Goal: Task Accomplishment & Management: Manage account settings

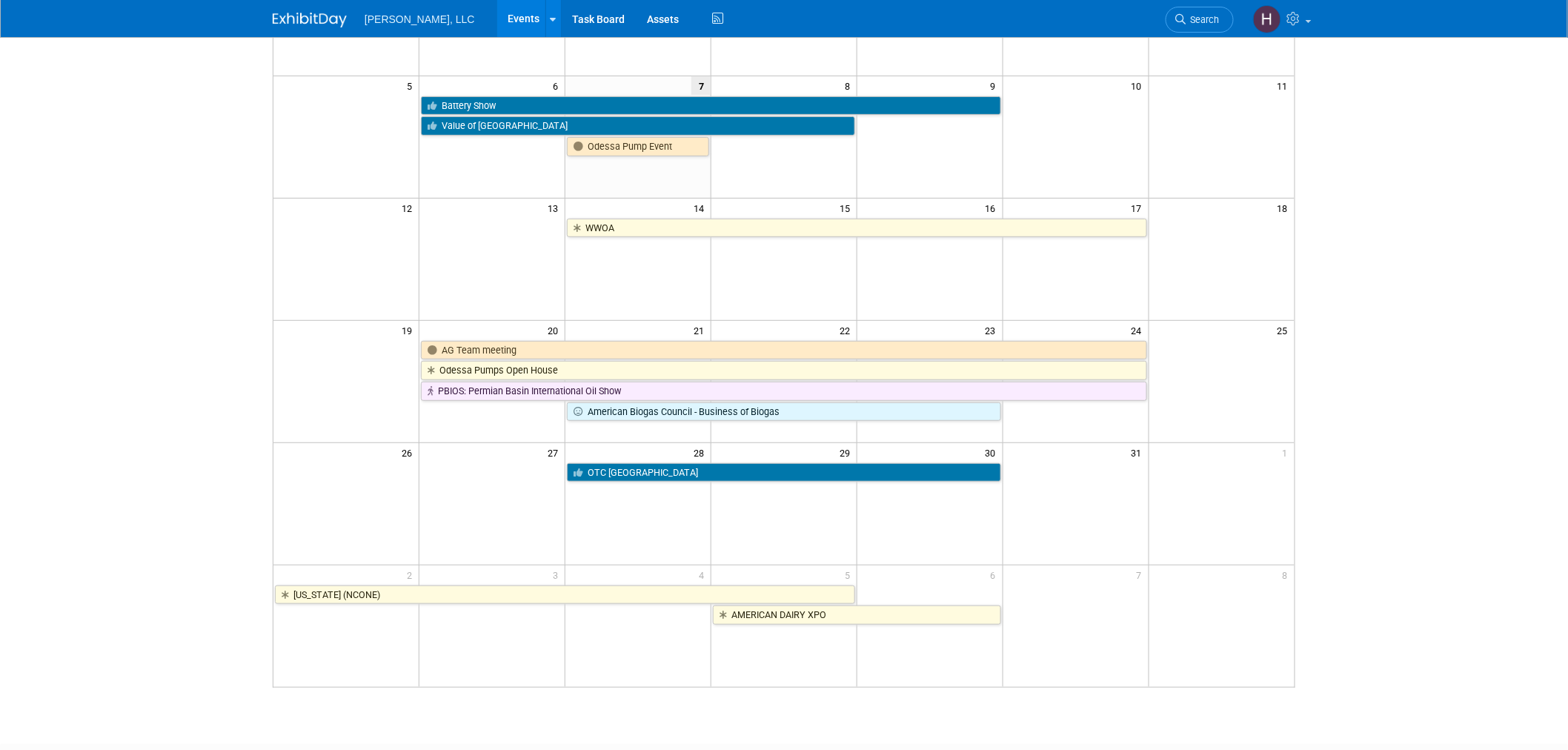
scroll to position [227, 0]
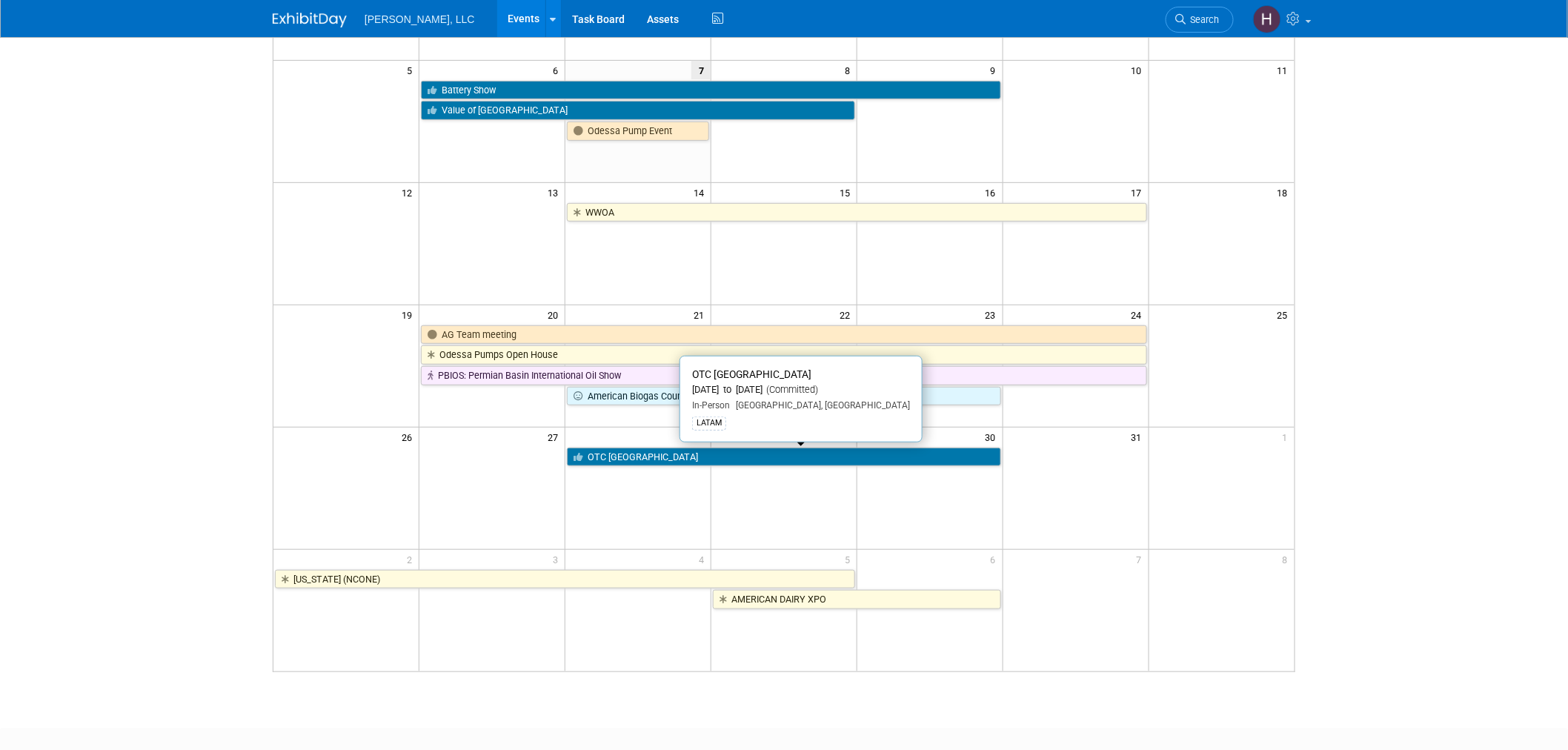
click at [818, 459] on link "OTC [GEOGRAPHIC_DATA]" at bounding box center [784, 457] width 434 height 19
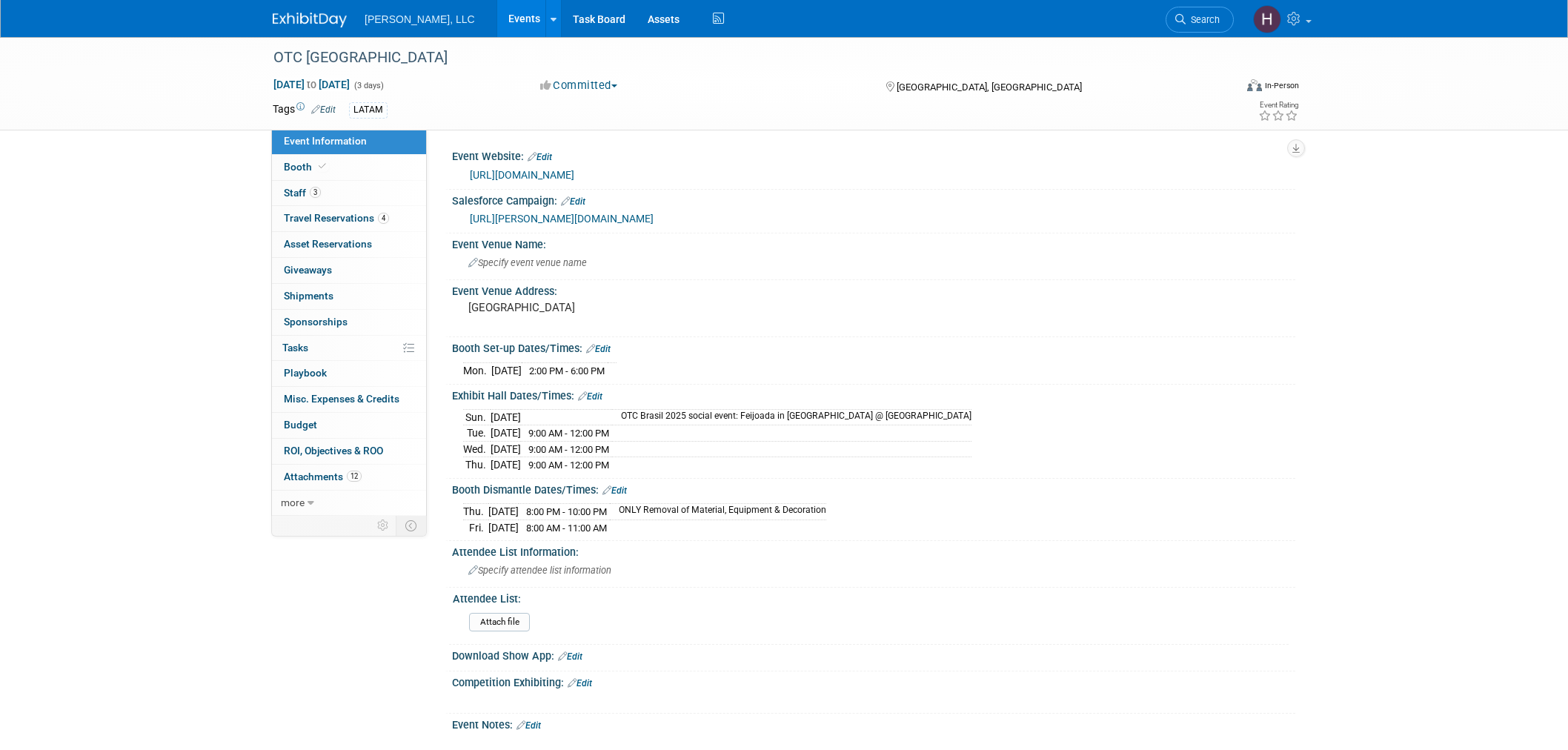
select select "Industrial"
click at [307, 296] on span "Shipments 0" at bounding box center [309, 295] width 50 height 12
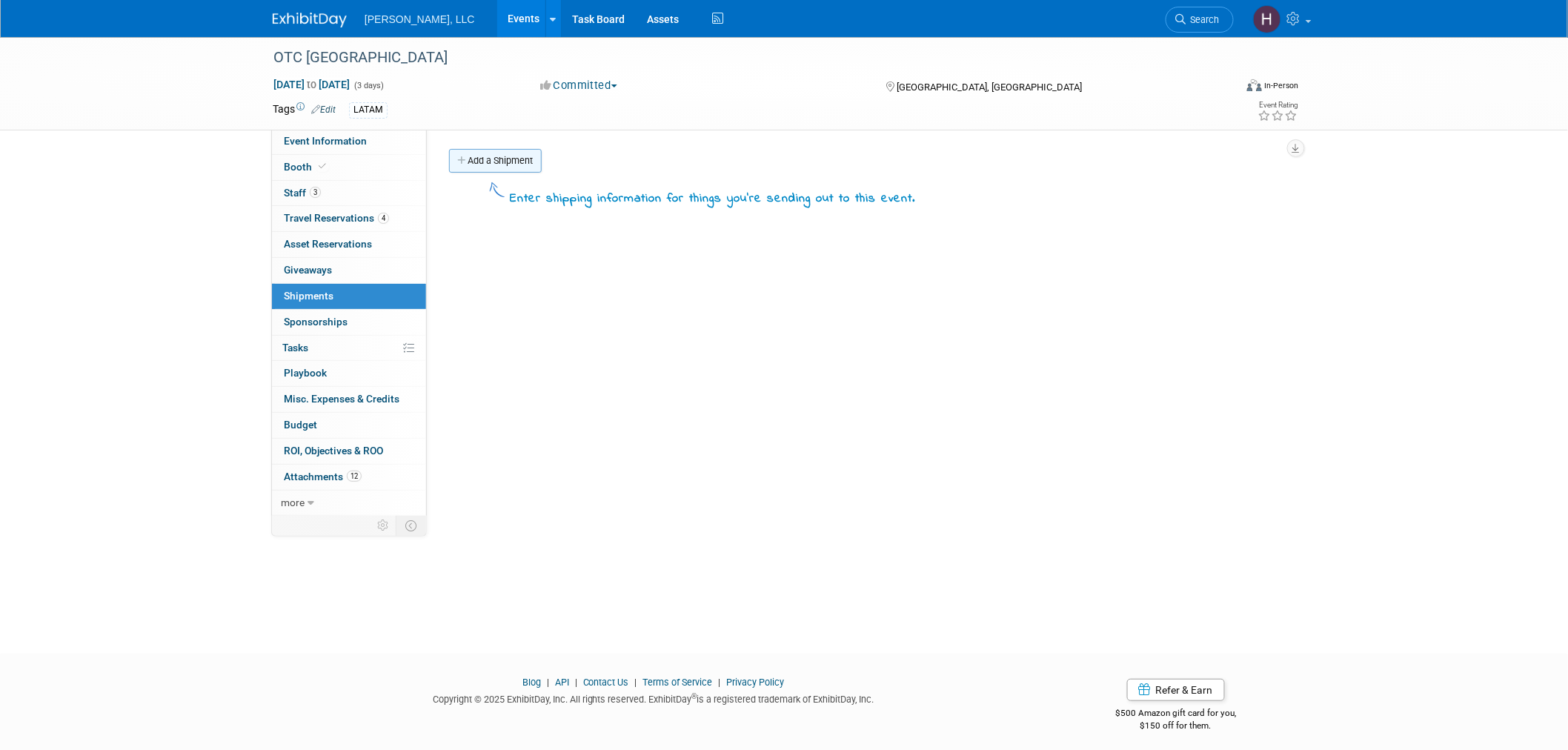
click at [532, 158] on link "Add a Shipment" at bounding box center [496, 160] width 93 height 24
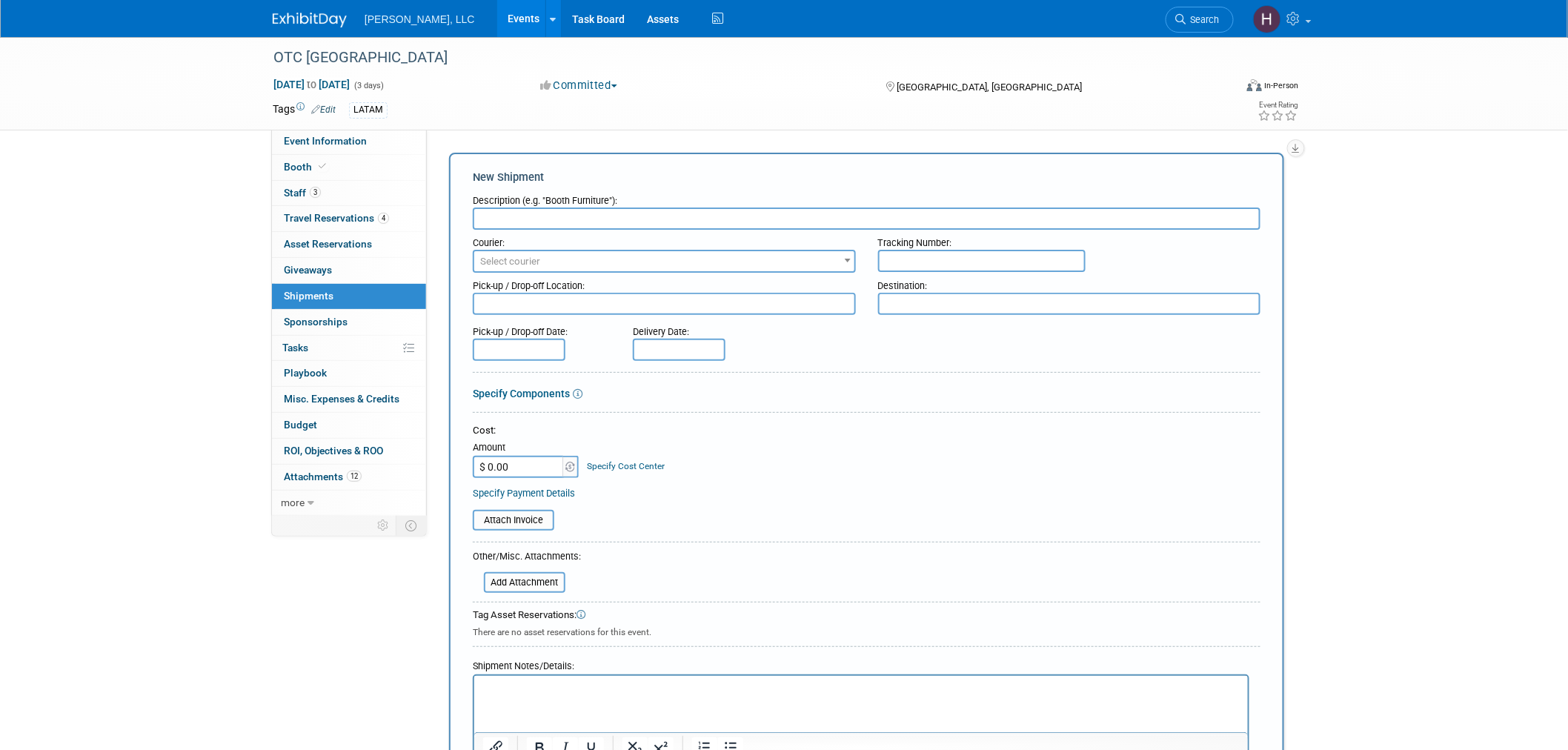
click at [688, 216] on input "text" at bounding box center [866, 218] width 787 height 22
click at [690, 215] on input "Brochures" at bounding box center [866, 218] width 787 height 22
type input "Brochures"
click at [668, 264] on span "Select courier" at bounding box center [664, 261] width 380 height 21
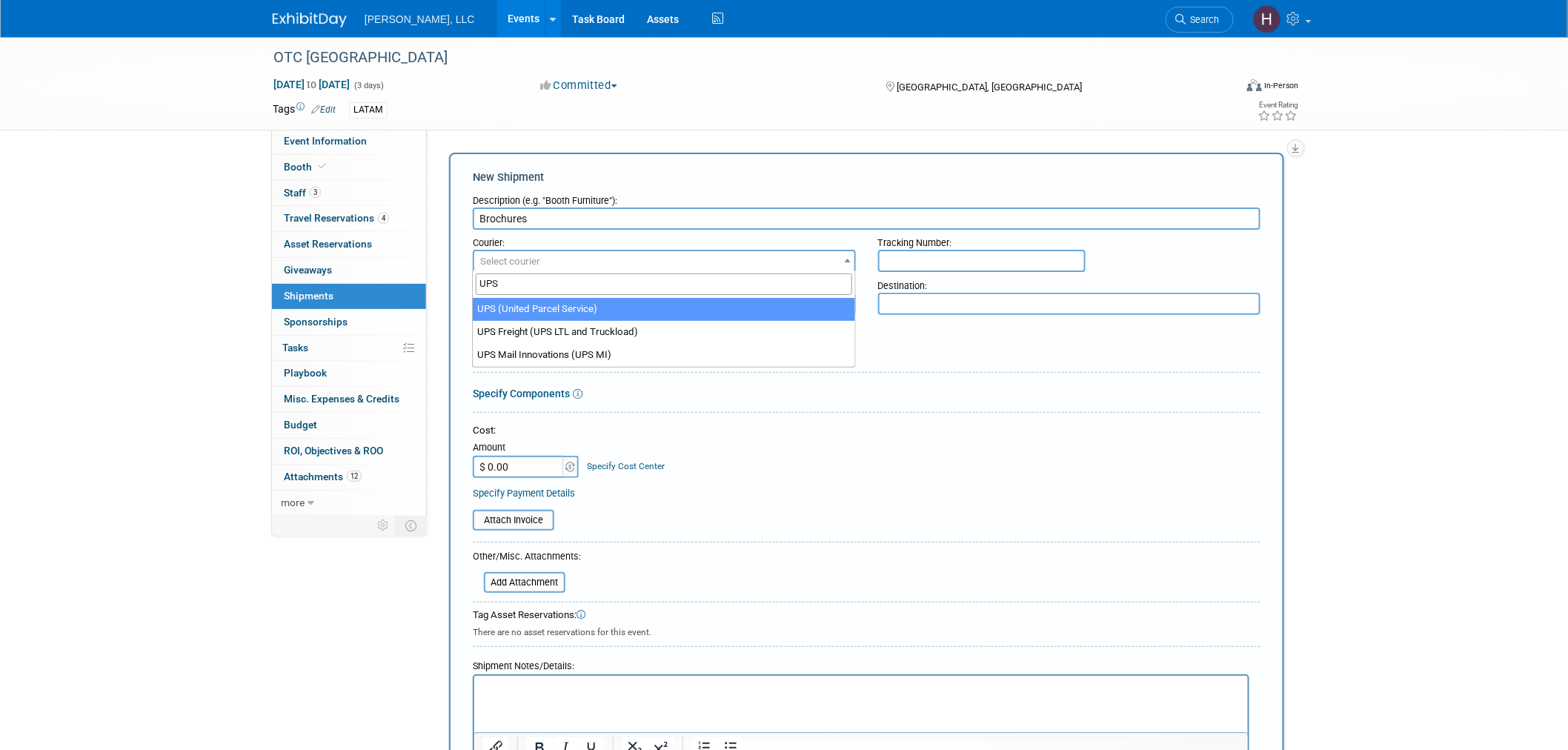
type input "UPS"
select select "508"
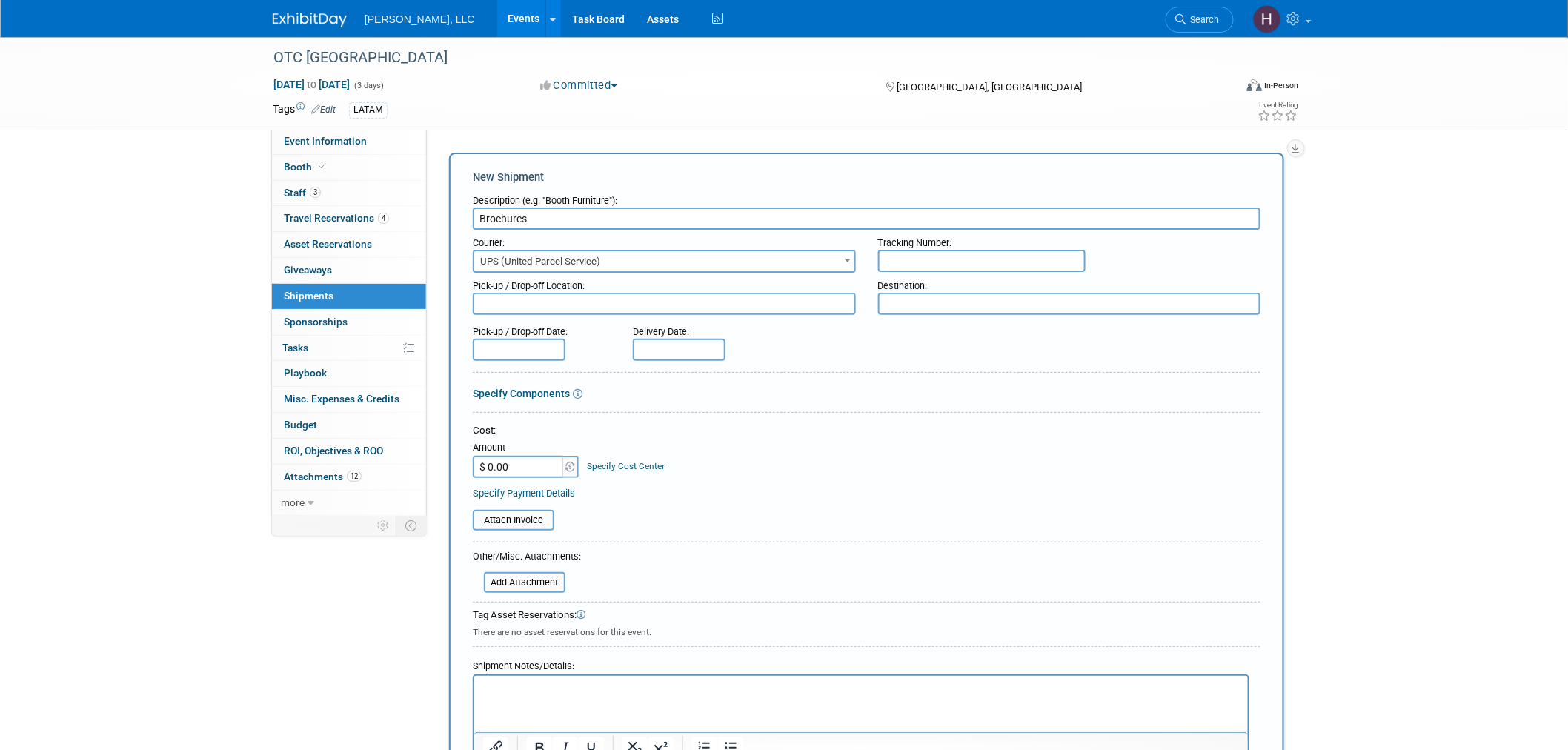
click at [921, 250] on input "text" at bounding box center [982, 261] width 208 height 22
type input "1Z91YF490376578854"
click at [523, 338] on input "text" at bounding box center [520, 349] width 93 height 22
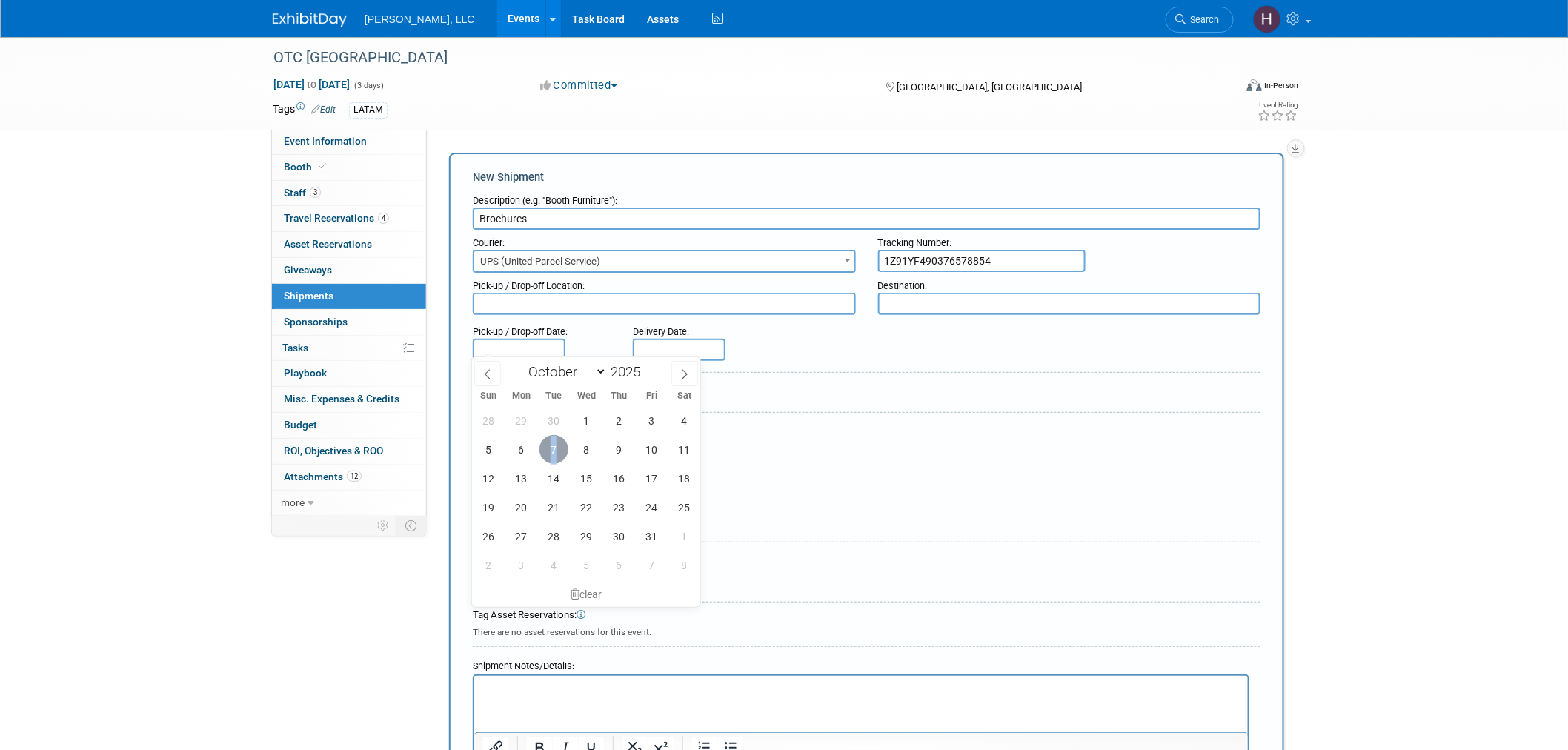
click at [554, 453] on span "7" at bounding box center [554, 449] width 29 height 29
type input "Oct 7, 2025"
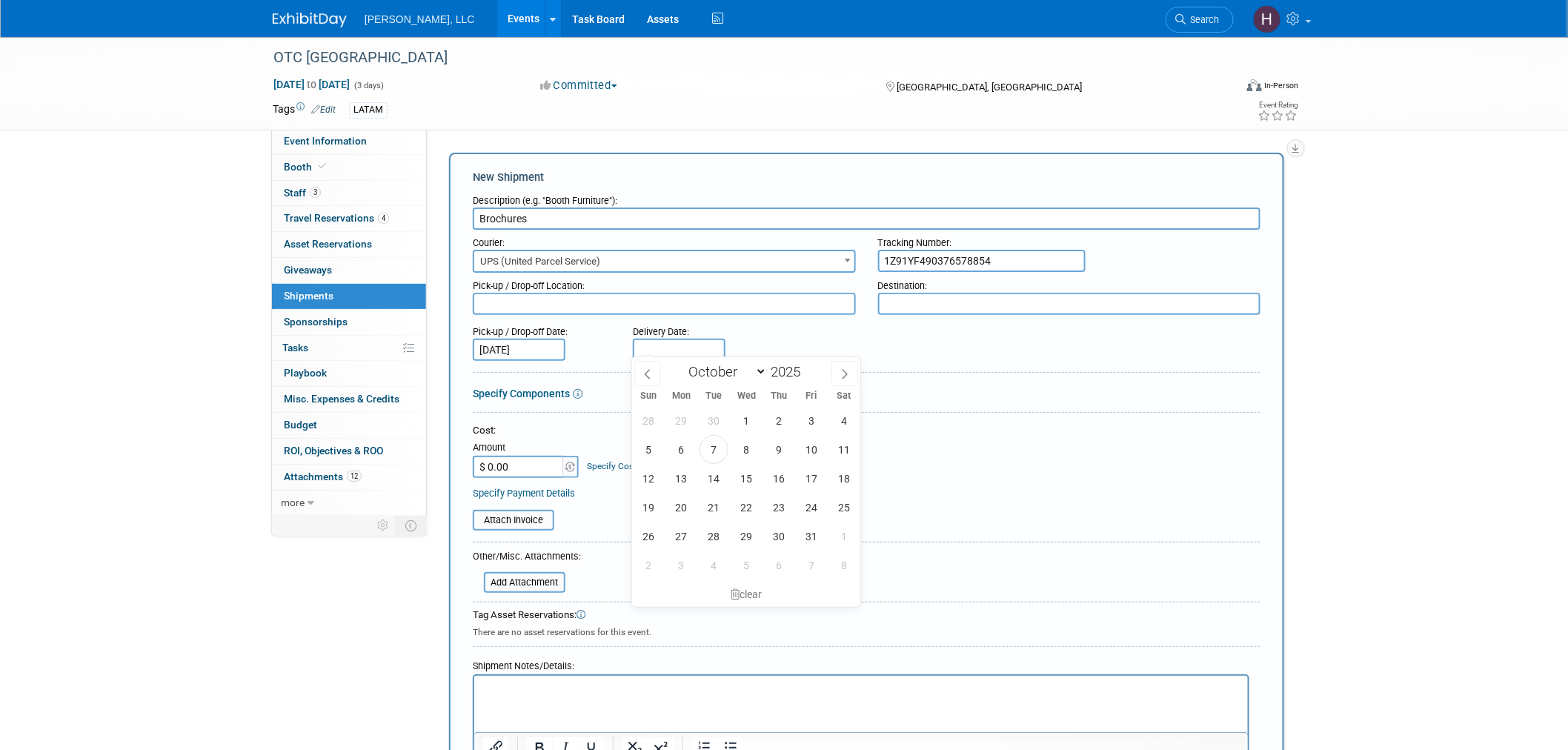
click at [671, 346] on input "text" at bounding box center [679, 349] width 93 height 22
click at [841, 452] on span "11" at bounding box center [844, 449] width 29 height 29
type input "Oct 11, 2025"
click at [571, 218] on input "Brochures" at bounding box center [866, 218] width 787 height 22
click at [528, 215] on input "Brochures, GIVEAWAYS AND" at bounding box center [866, 218] width 787 height 22
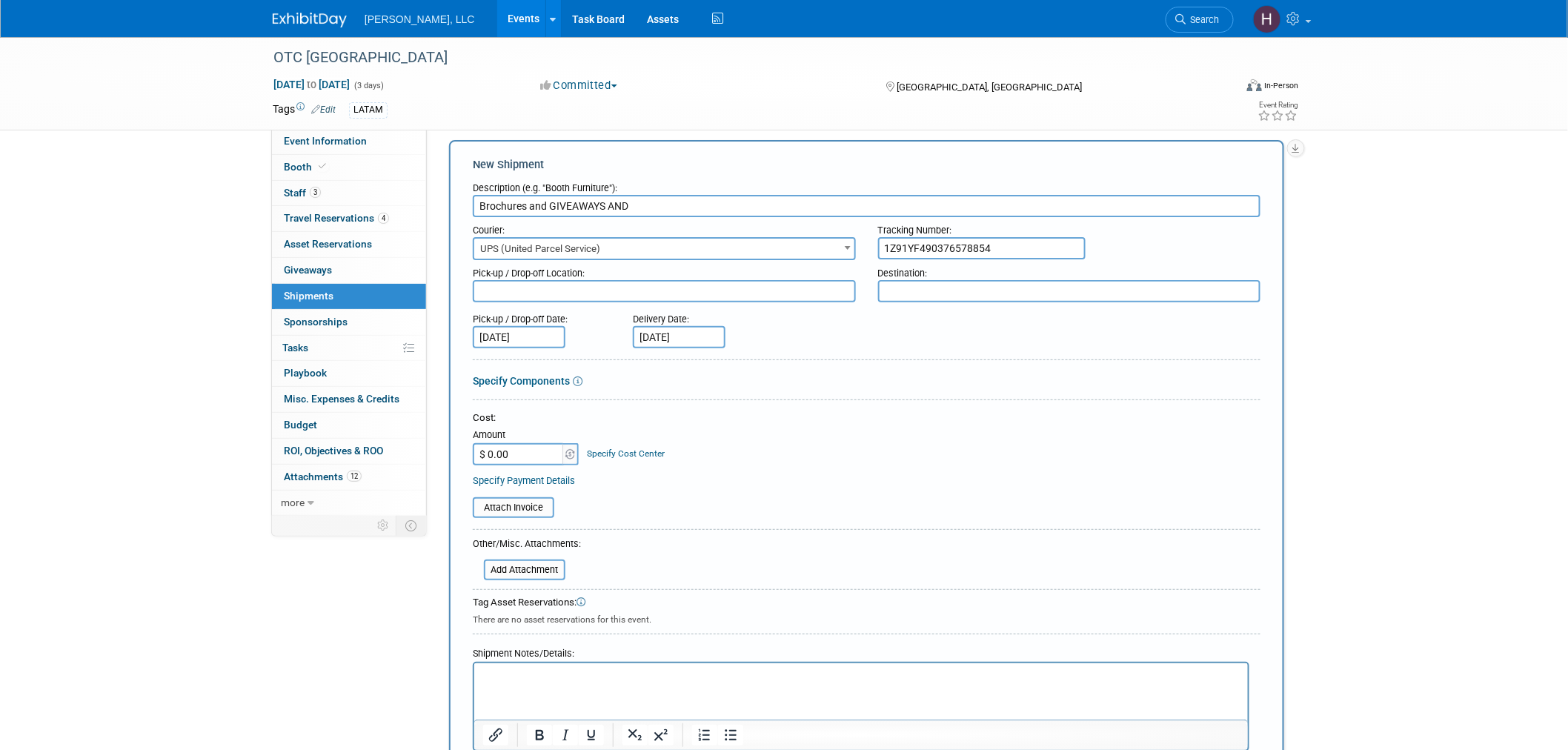
scroll to position [234, 0]
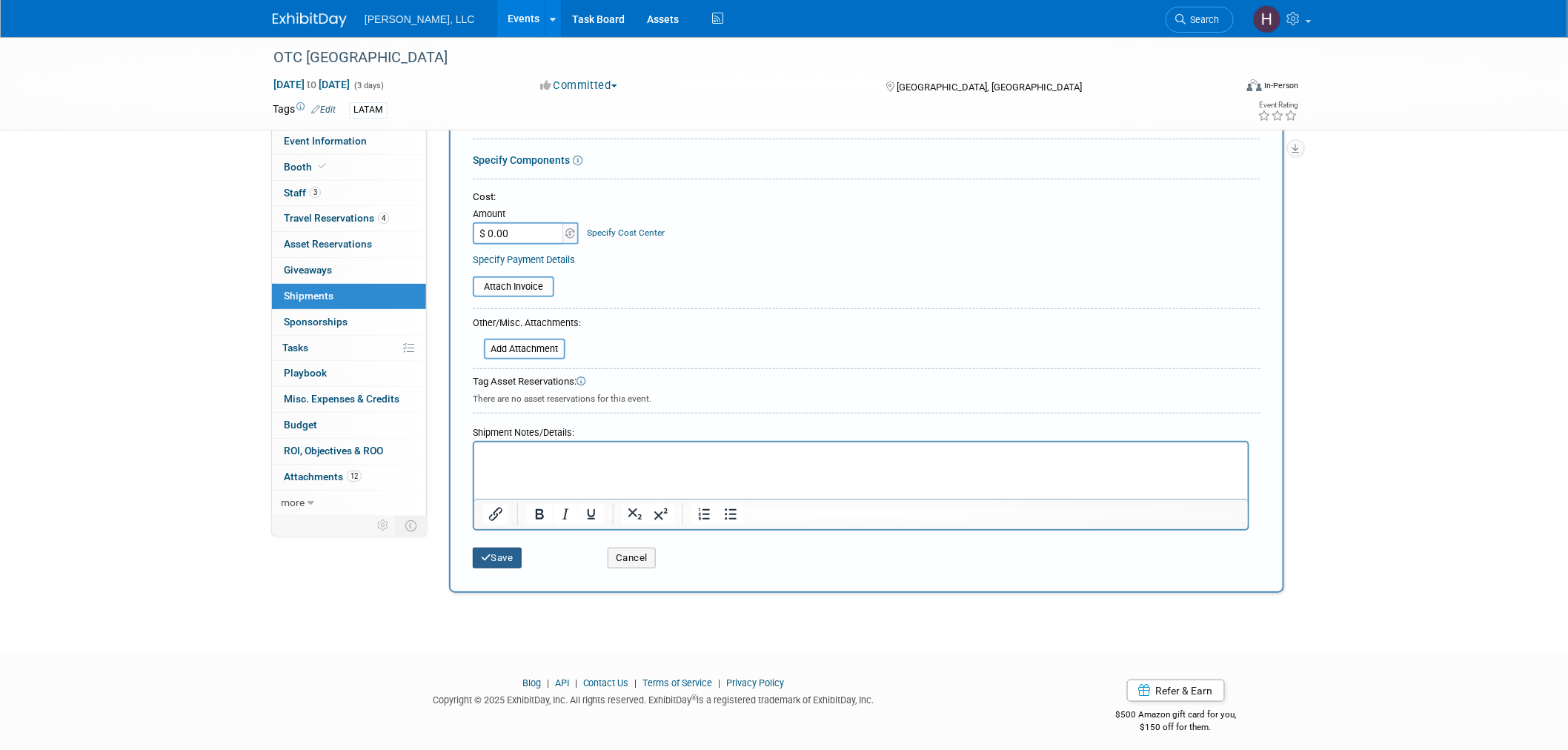
type input "Brochures and GIVEAWAYS AND"
click at [512, 547] on button "Save" at bounding box center [497, 557] width 49 height 21
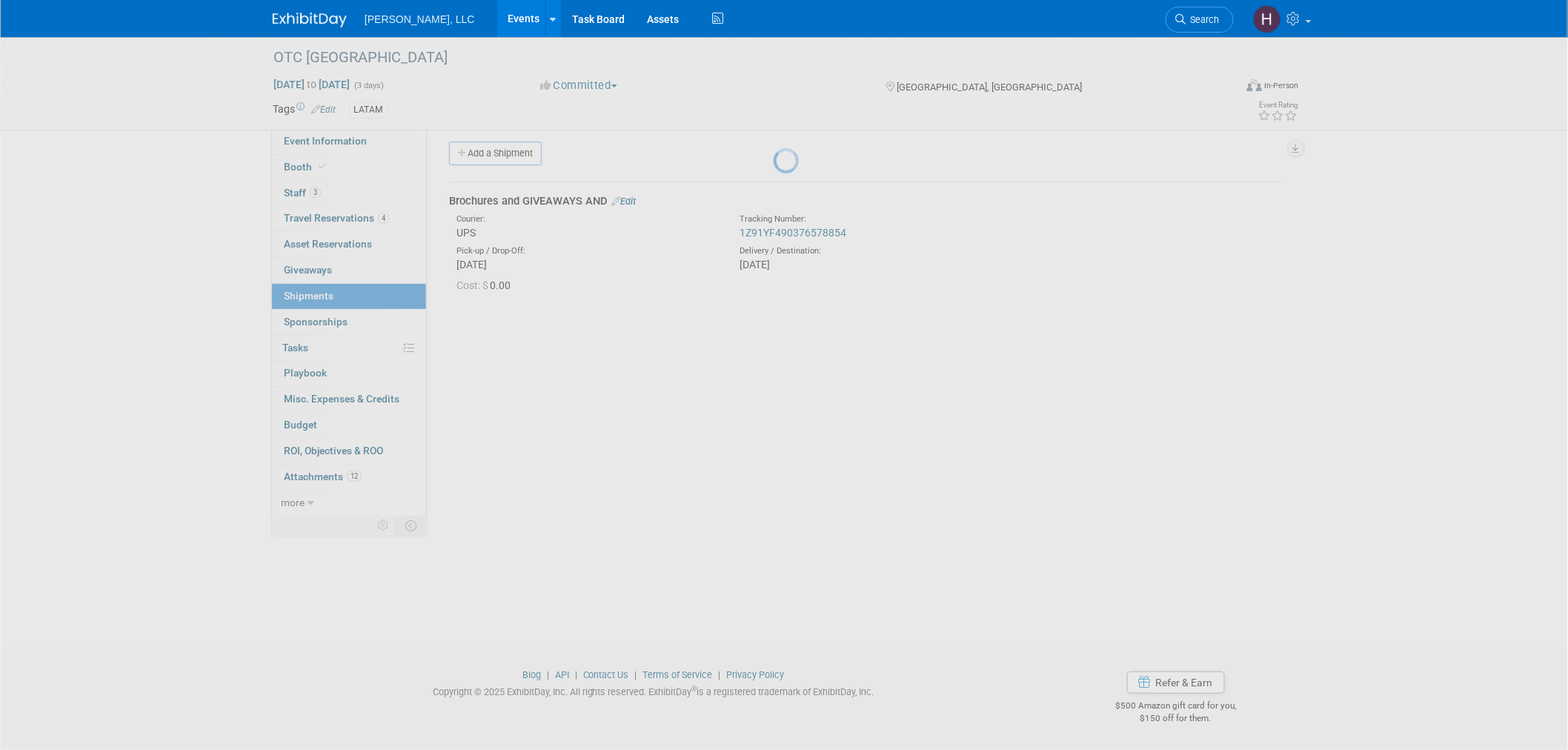
scroll to position [8, 0]
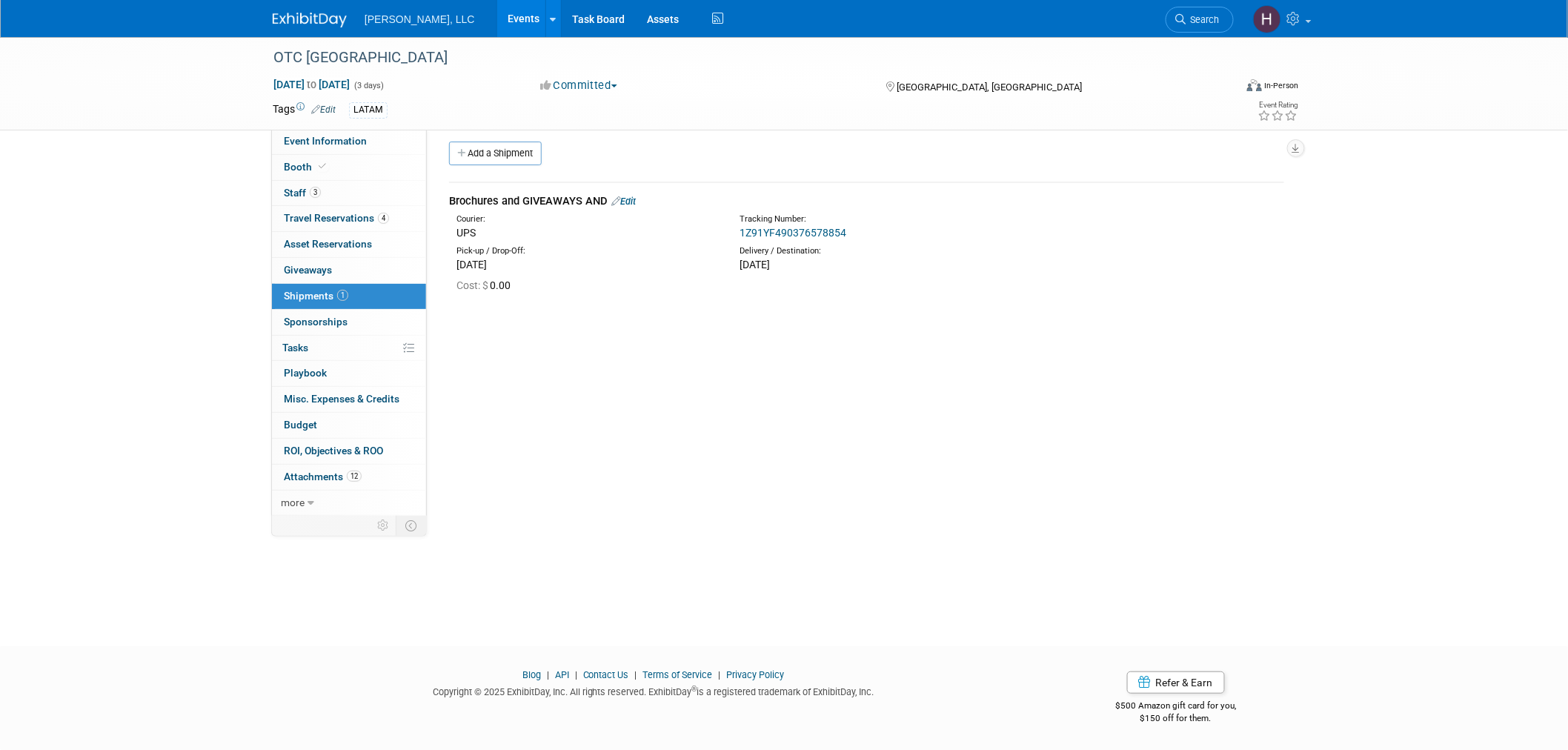
click at [497, 26] on link "Events" at bounding box center [524, 19] width 54 height 37
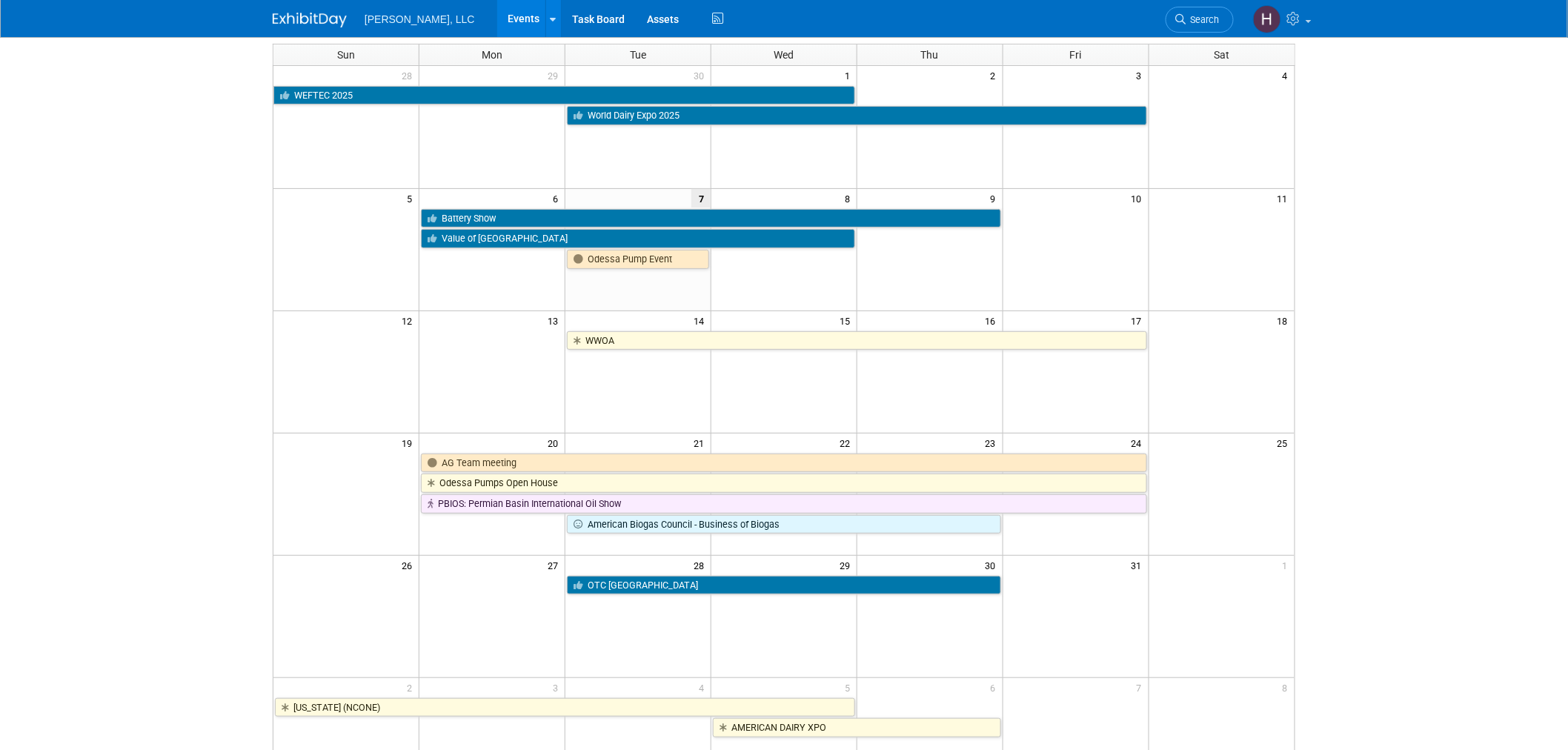
scroll to position [82, 0]
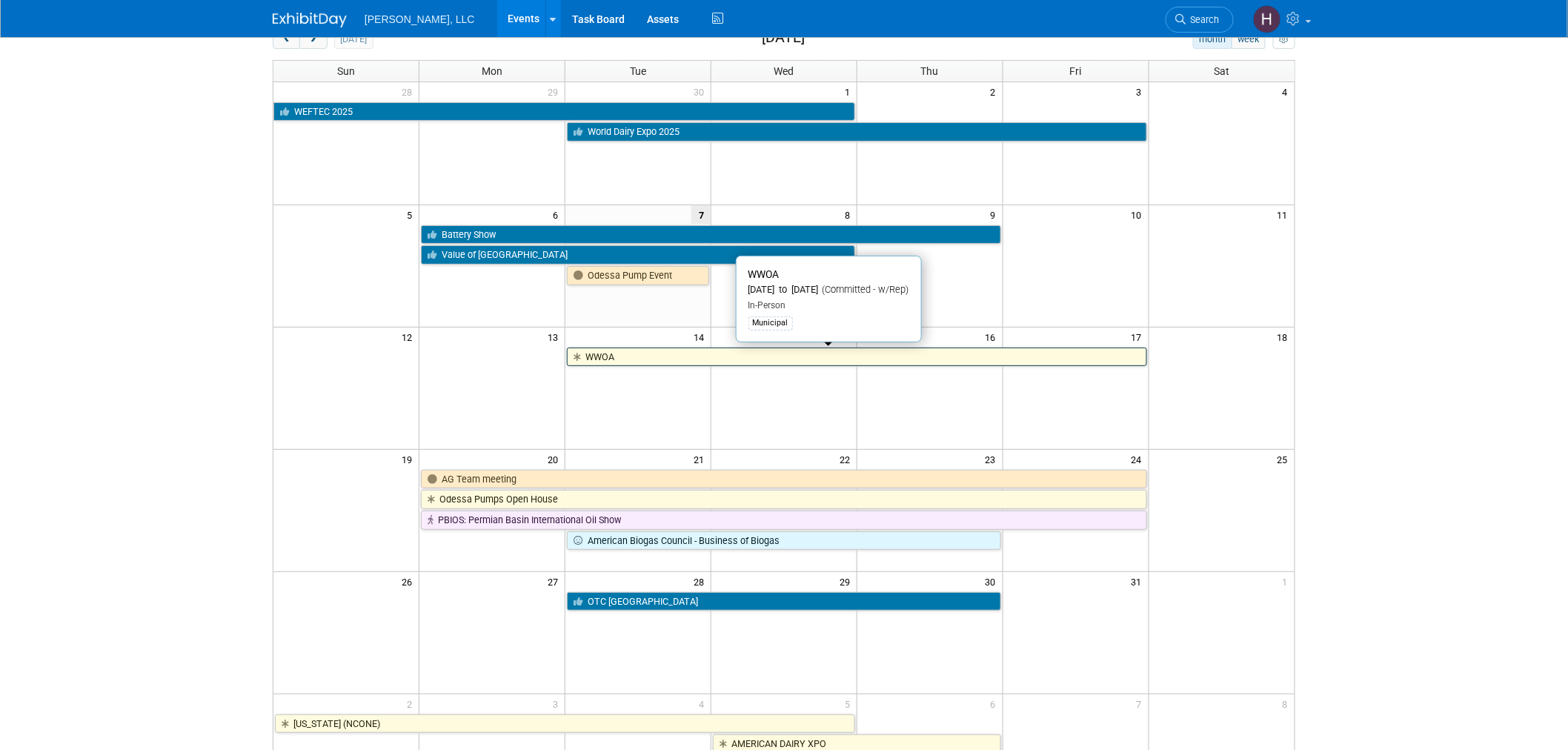
click at [624, 365] on link "WWOA" at bounding box center [856, 357] width 580 height 19
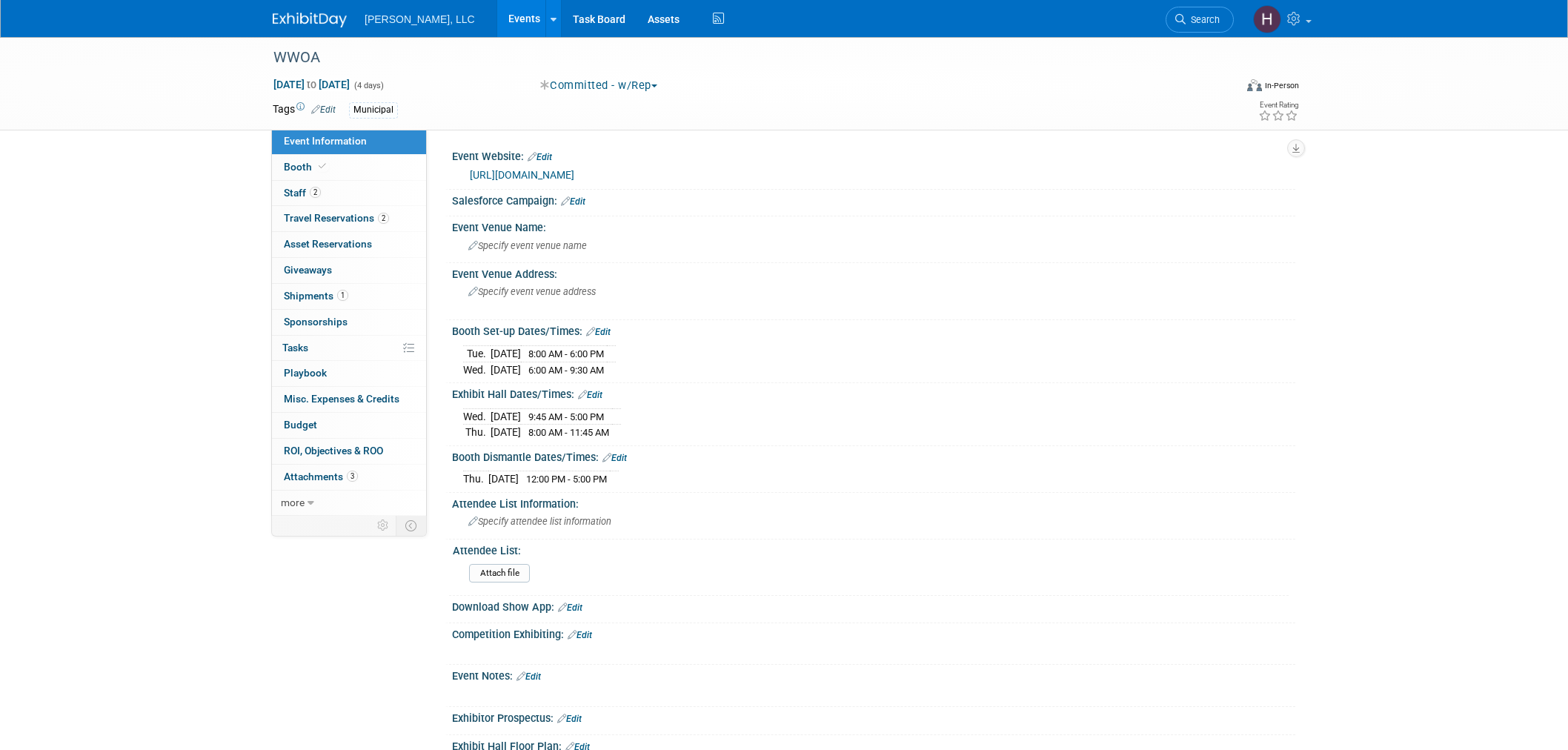
select select "Municipal"
click at [497, 10] on link "Events" at bounding box center [524, 19] width 54 height 37
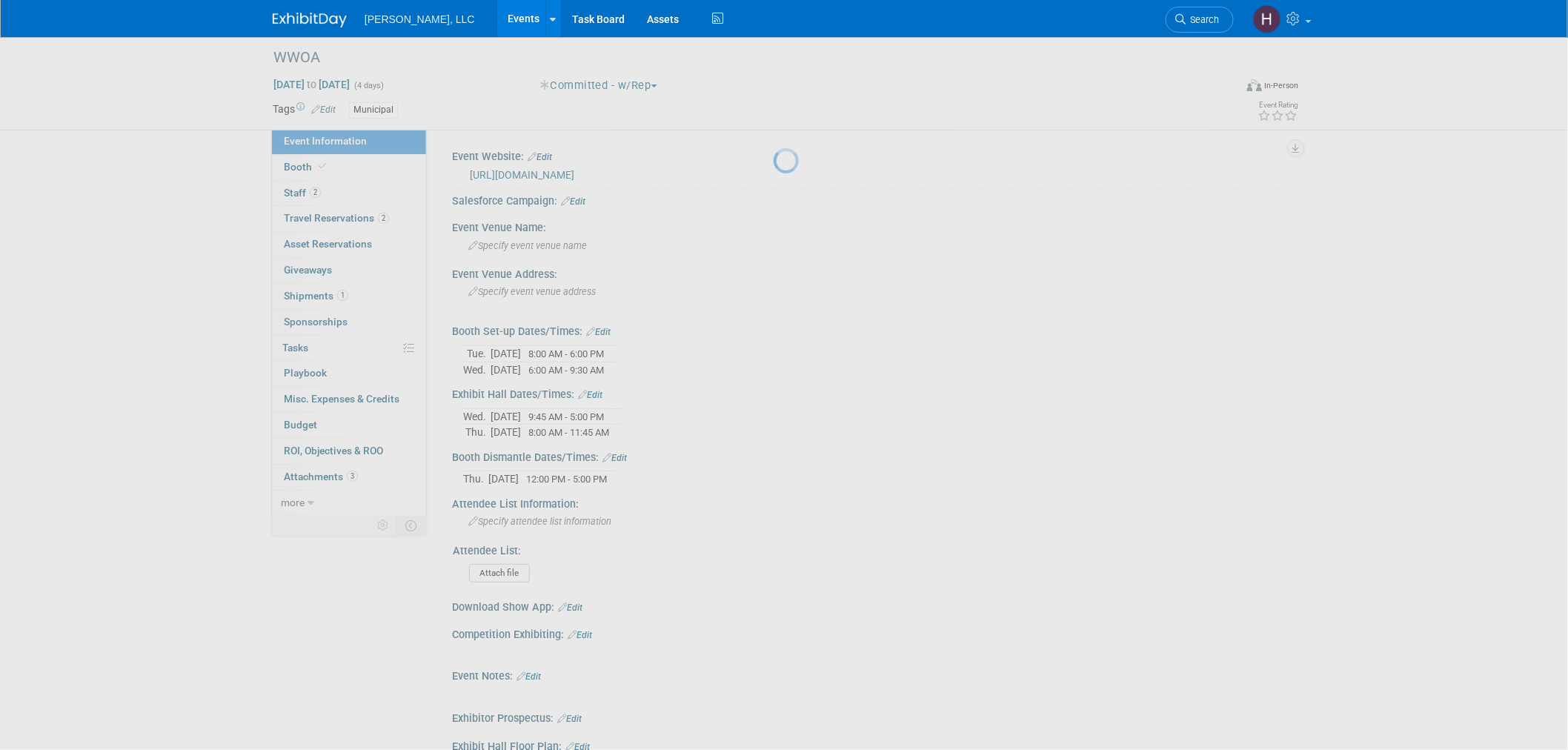
click at [497, 18] on link "Events" at bounding box center [524, 19] width 54 height 37
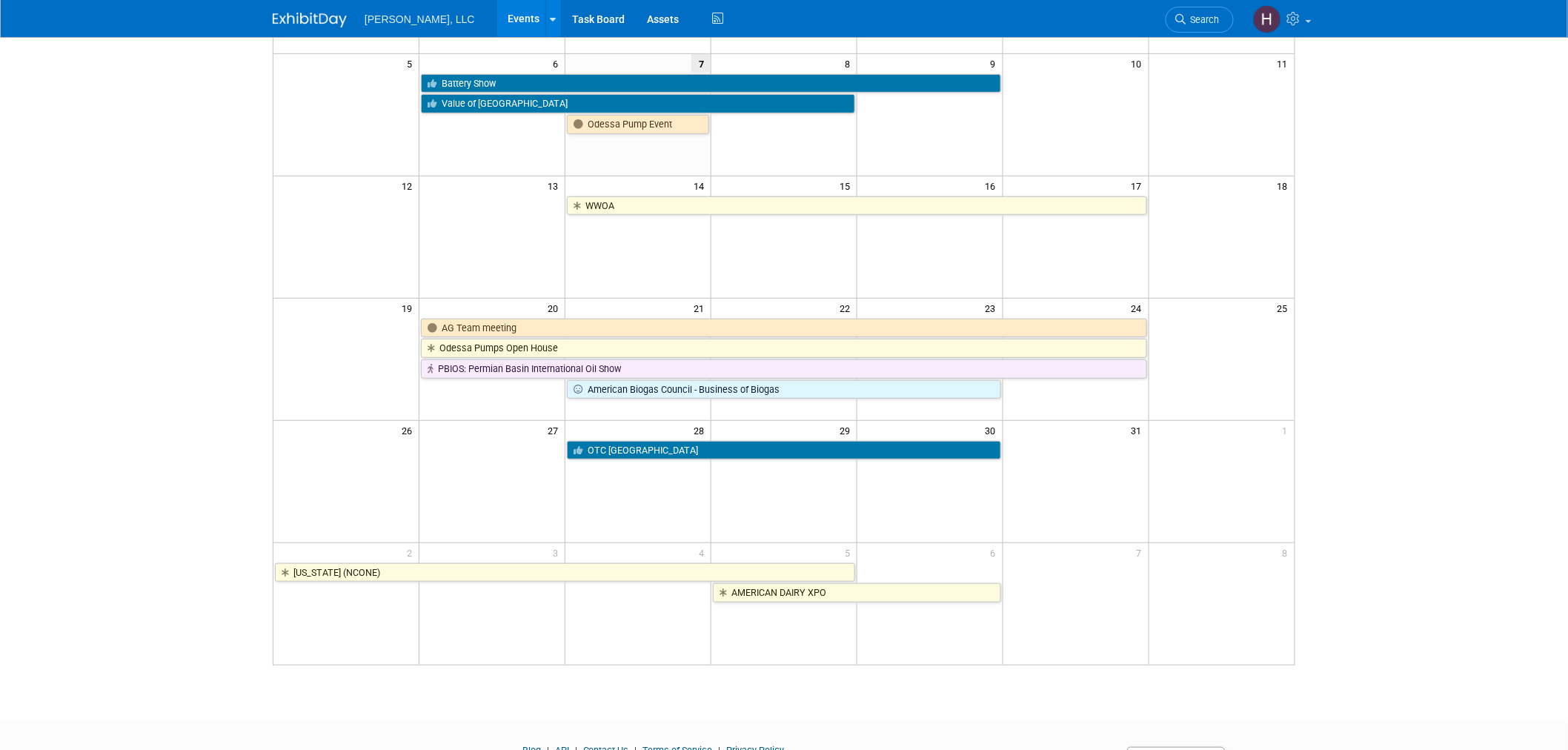
scroll to position [247, 0]
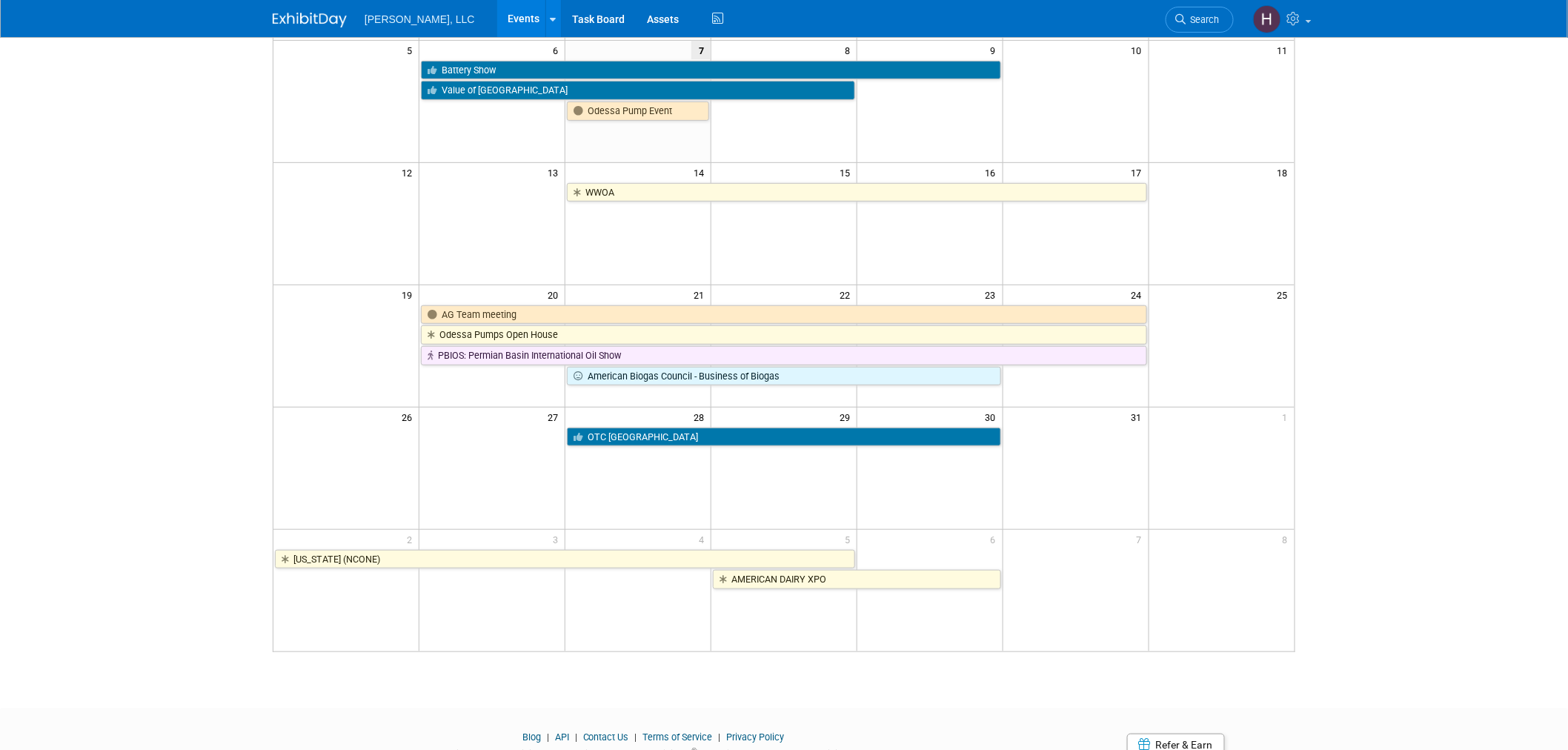
click at [1237, 311] on td at bounding box center [1222, 344] width 146 height 82
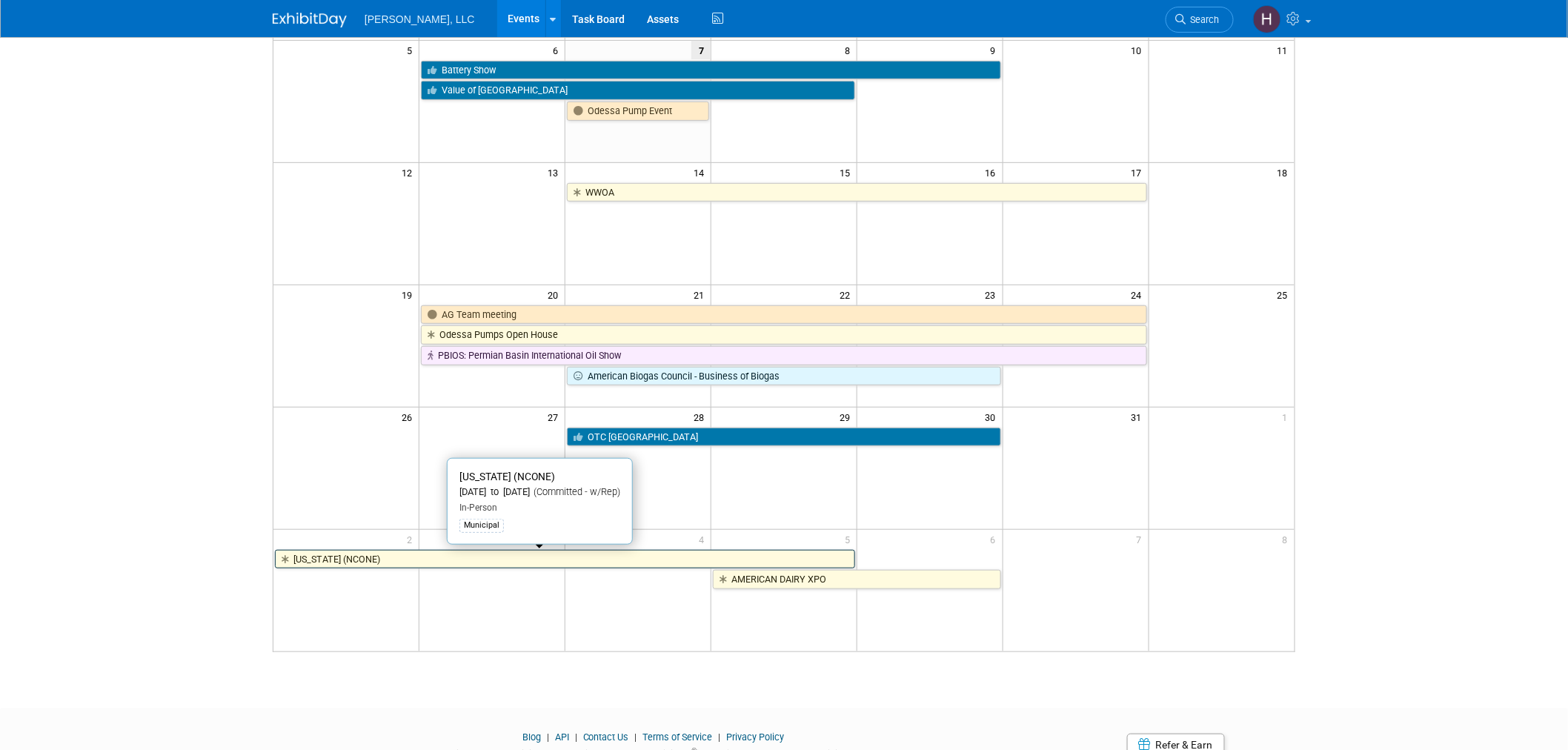
click at [476, 558] on link "[US_STATE] (NCONE)" at bounding box center [564, 559] width 580 height 19
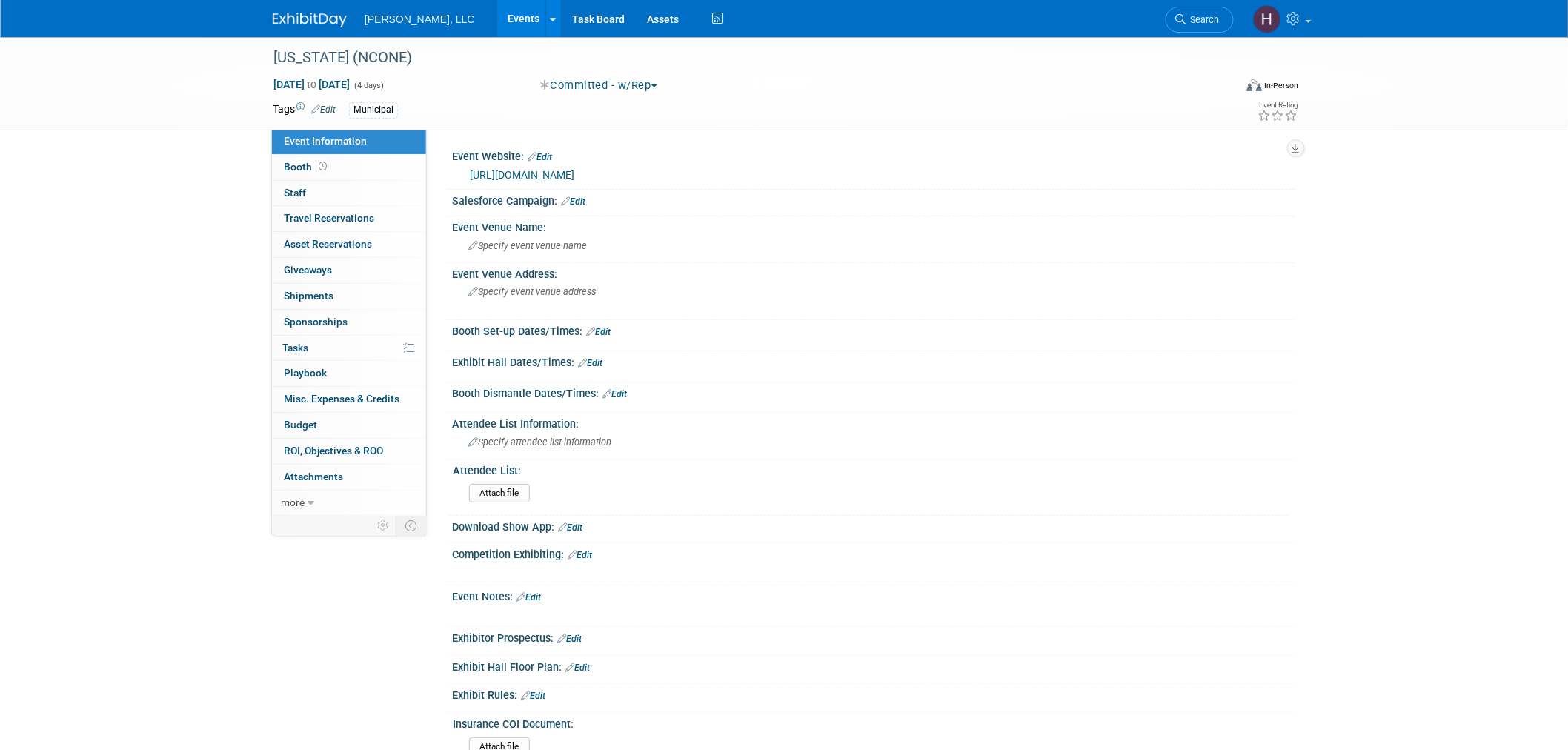
click at [497, 21] on link "Events" at bounding box center [524, 19] width 54 height 37
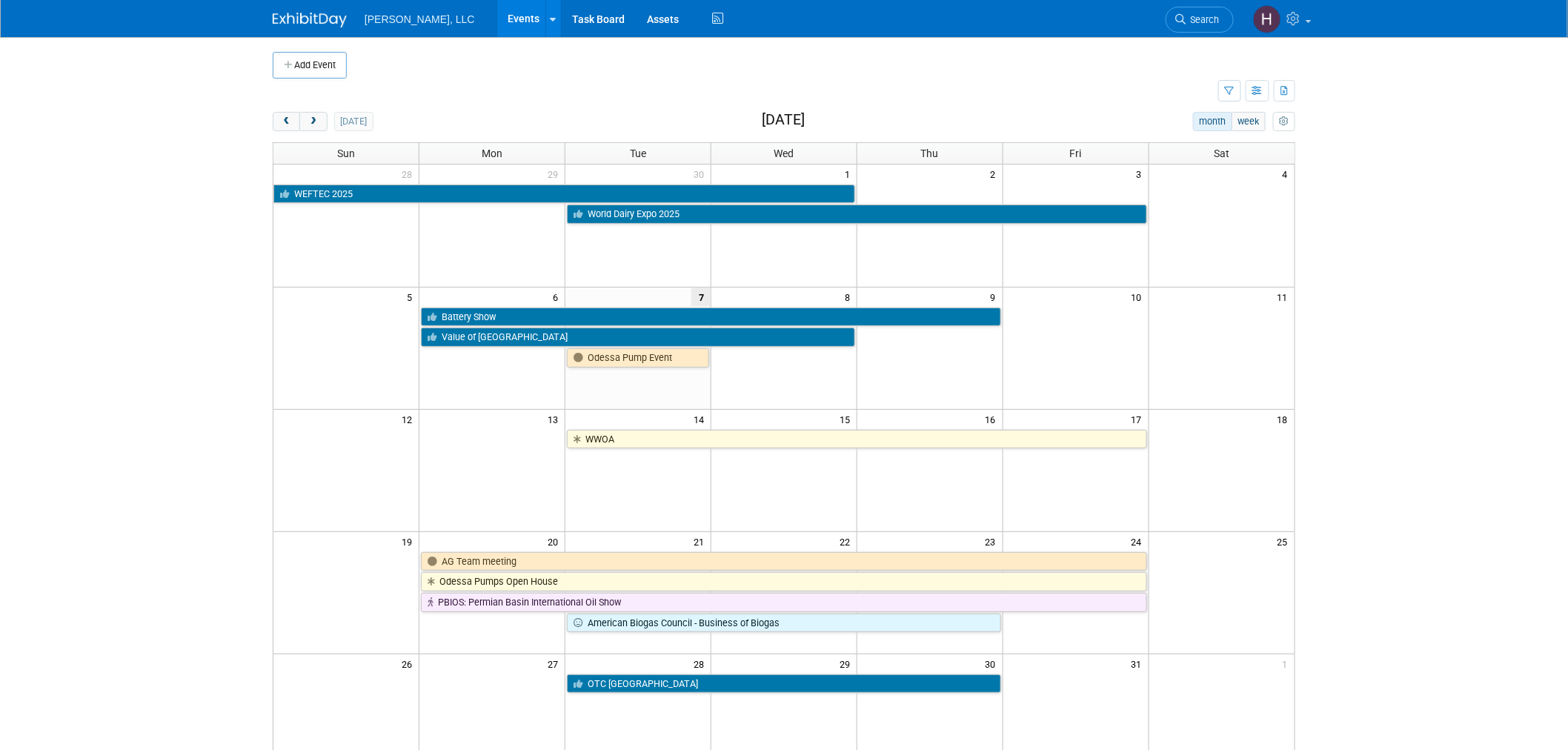
click at [497, 9] on link "Events" at bounding box center [524, 19] width 54 height 37
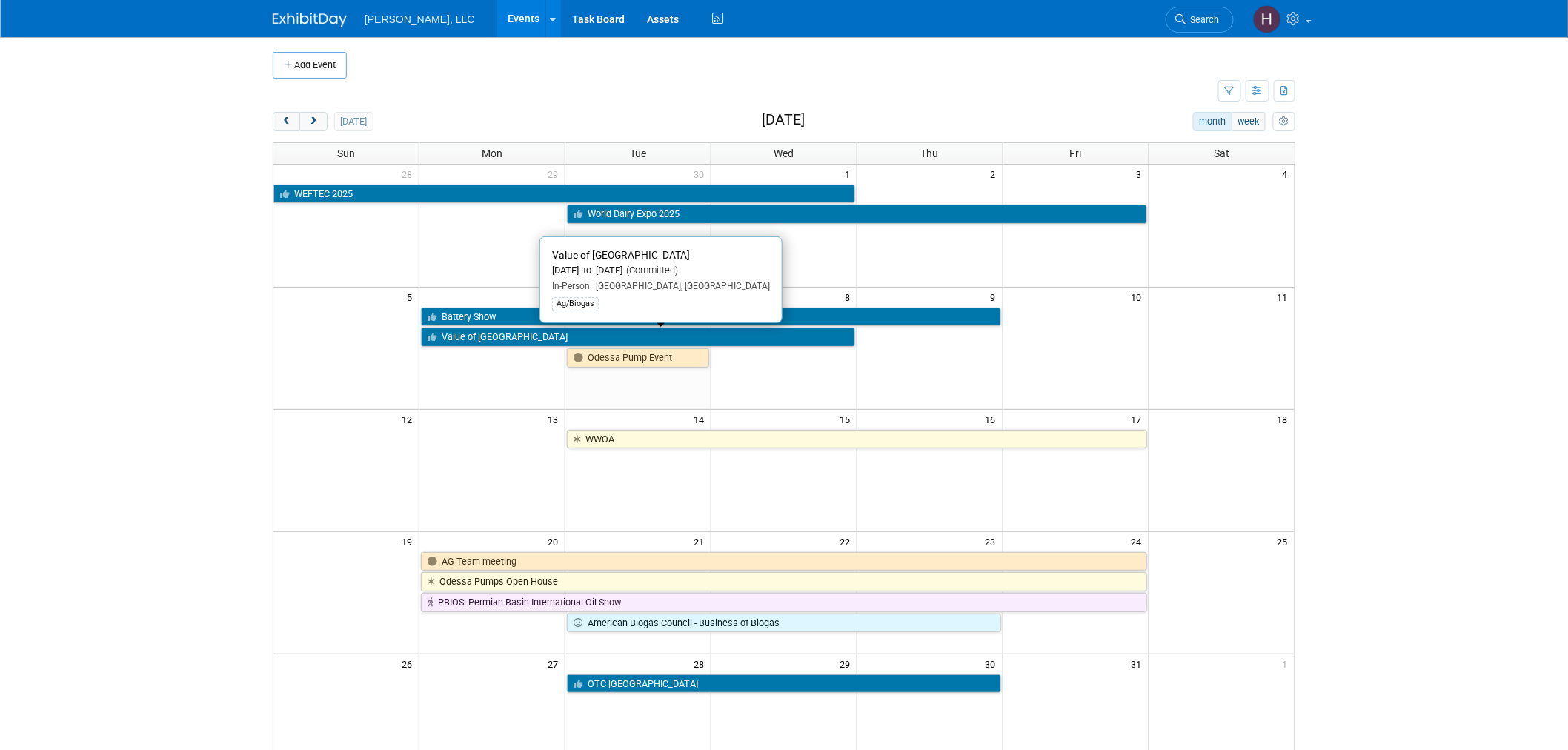
click at [525, 341] on link "Value of [GEOGRAPHIC_DATA]" at bounding box center [638, 337] width 434 height 19
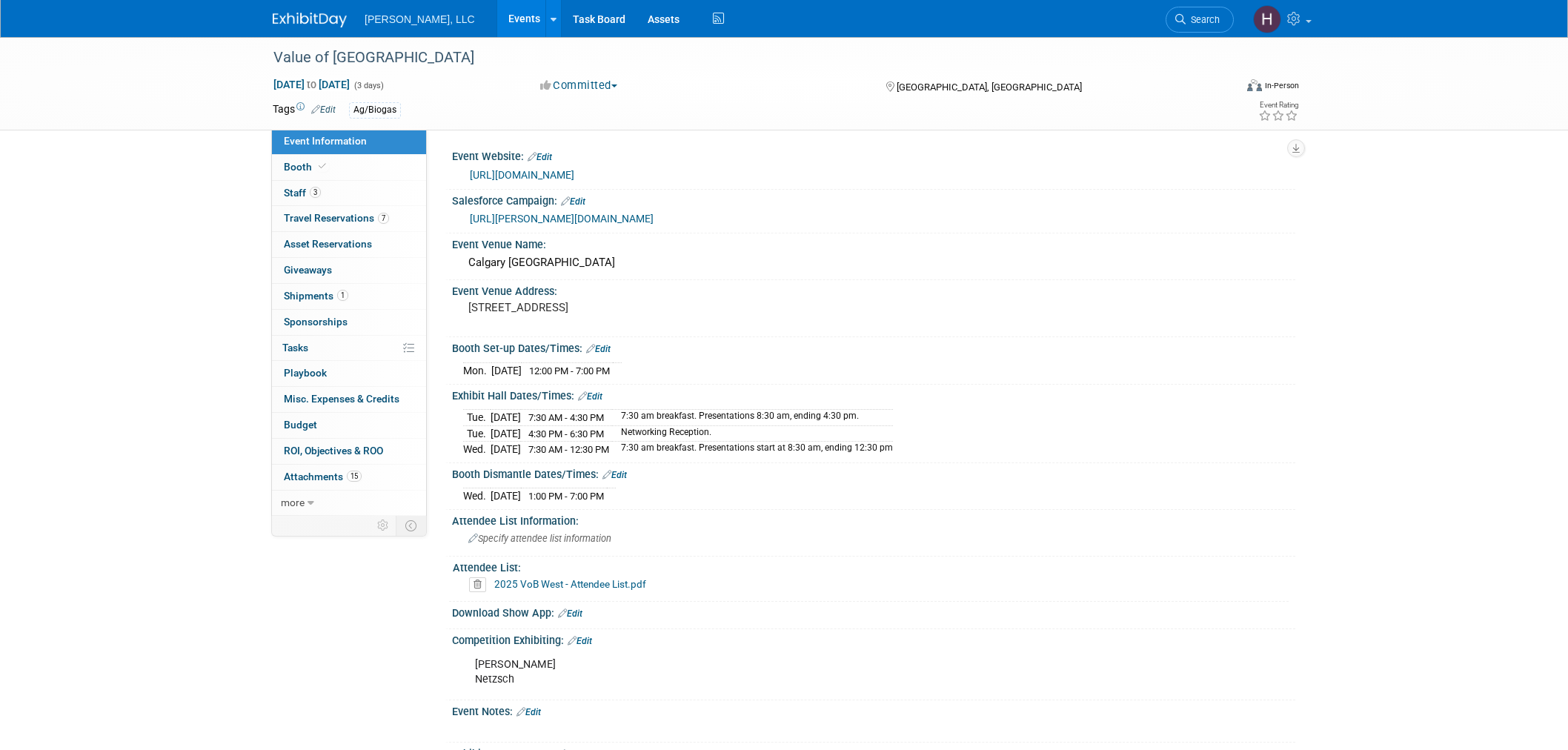
select select "Ag/Biogas"
click at [497, 15] on link "Events" at bounding box center [524, 19] width 54 height 37
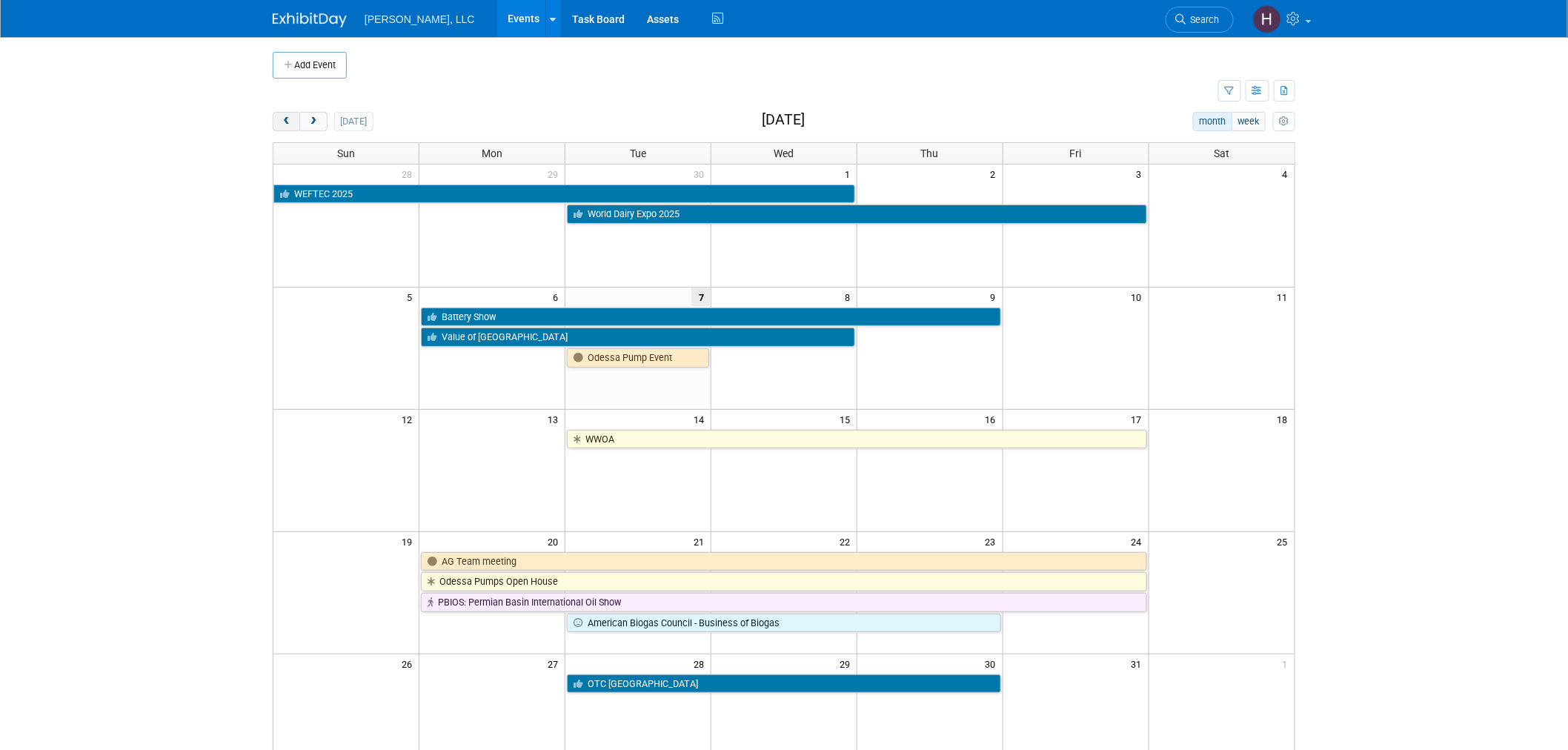
click at [283, 115] on button "prev" at bounding box center [286, 122] width 27 height 19
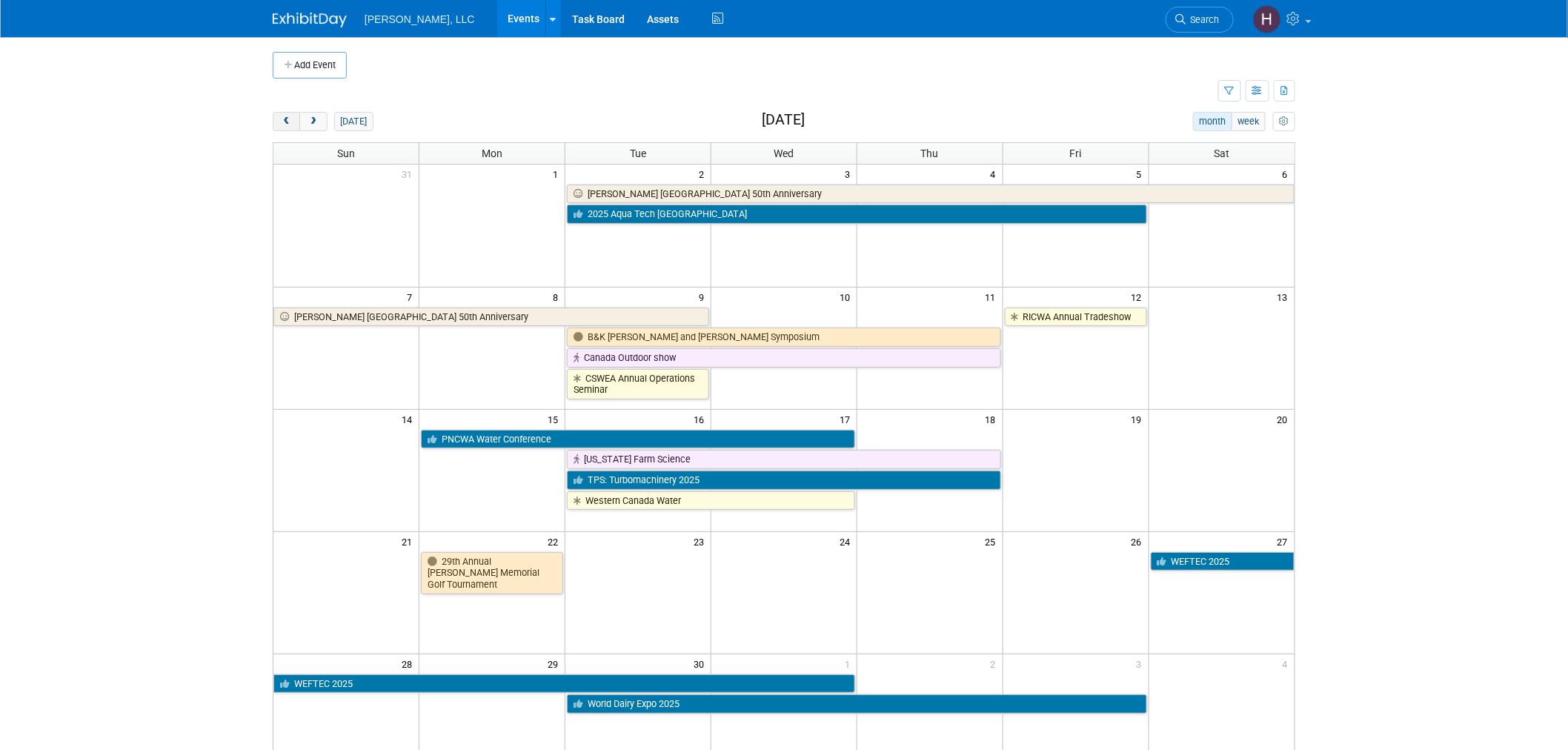
click at [283, 115] on button "prev" at bounding box center [286, 122] width 27 height 19
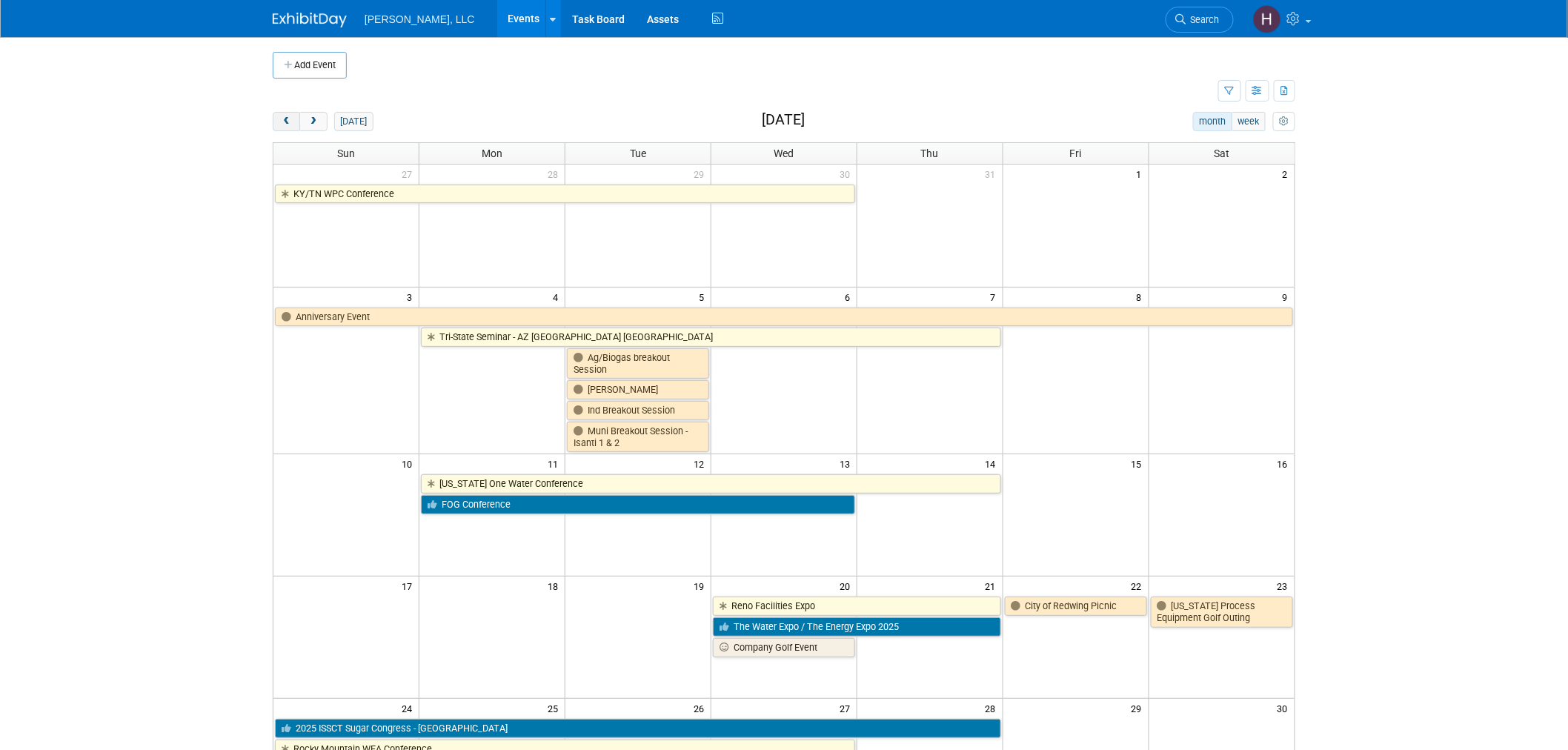
click at [283, 115] on button "prev" at bounding box center [286, 122] width 27 height 19
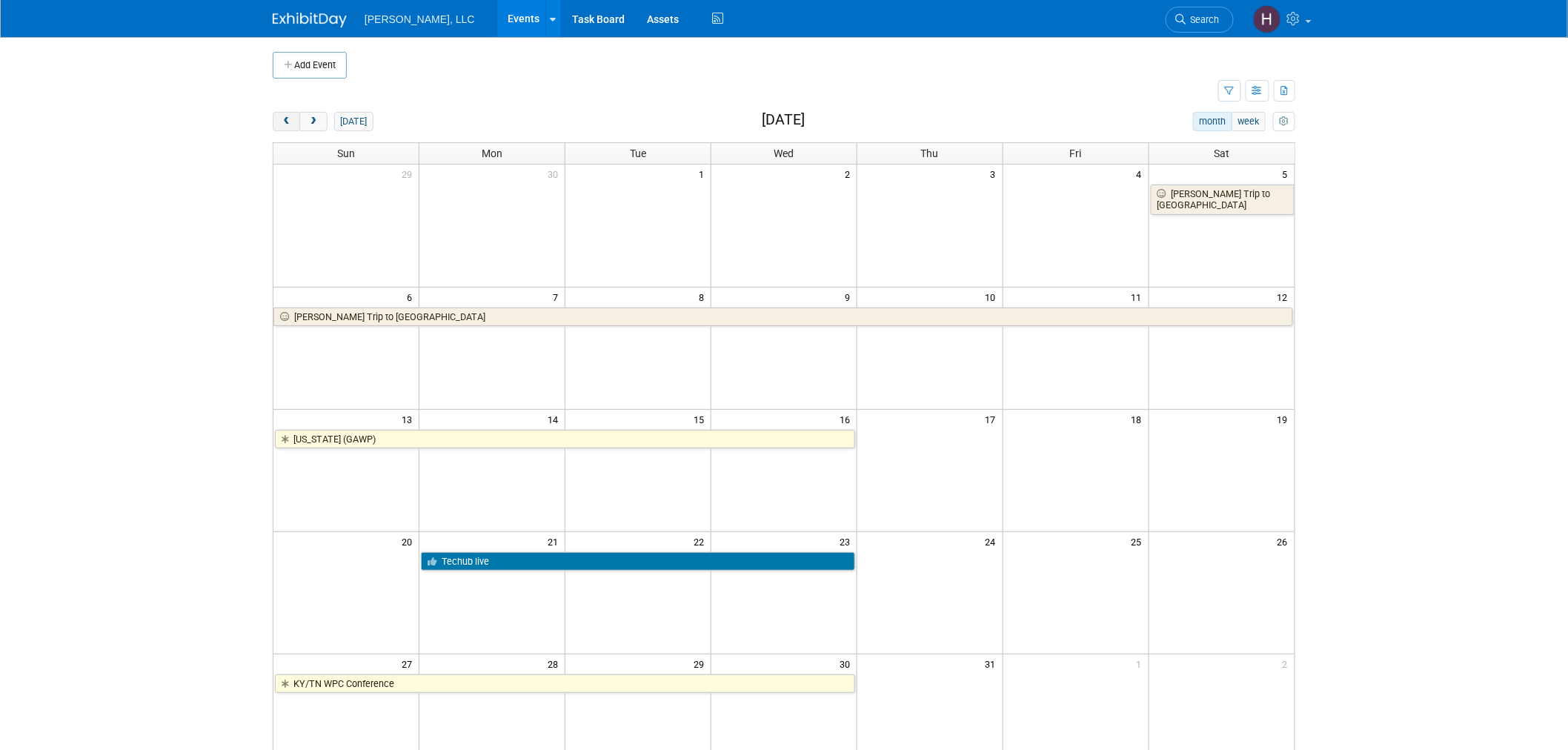
click at [283, 115] on button "prev" at bounding box center [286, 122] width 27 height 19
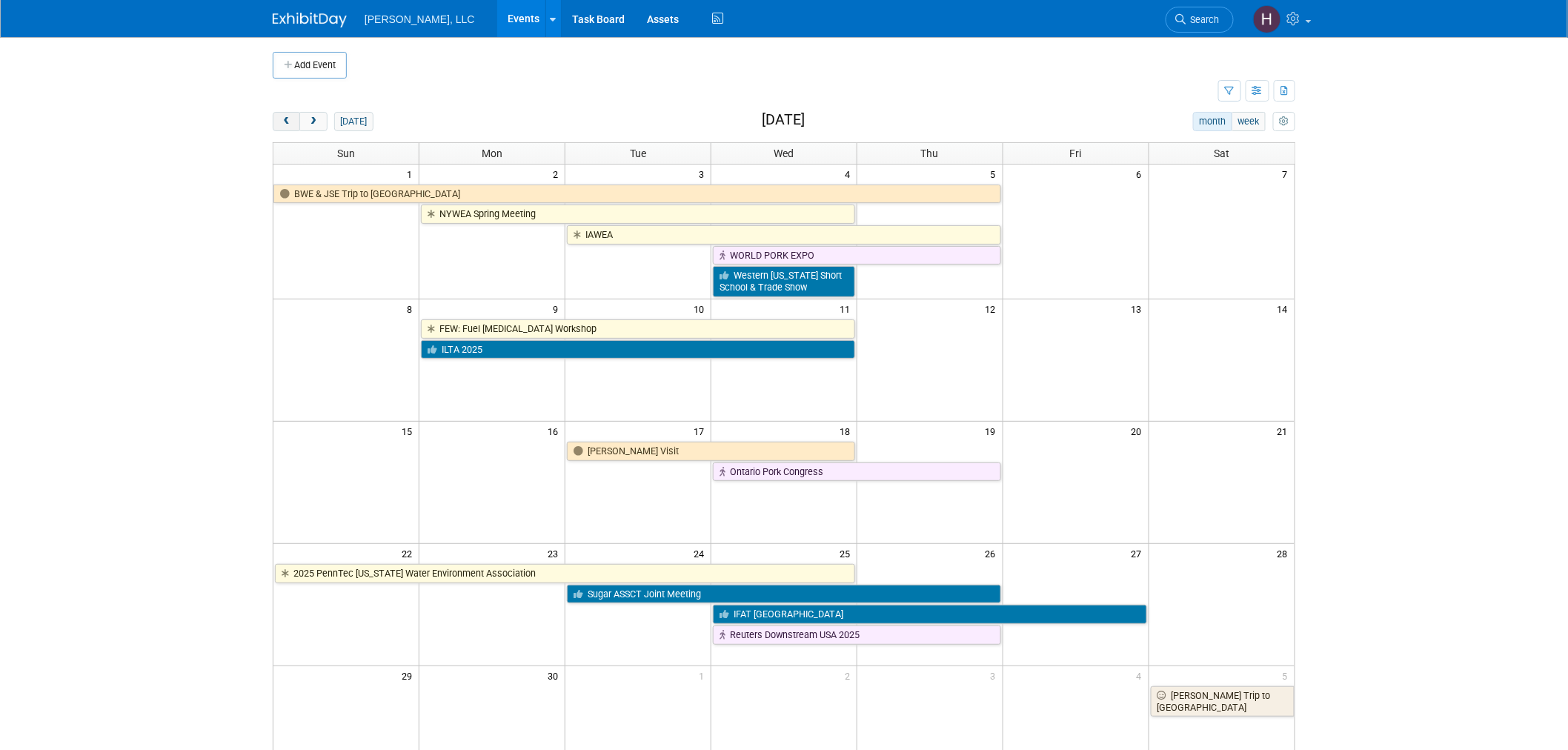
click at [283, 115] on button "prev" at bounding box center [286, 122] width 27 height 19
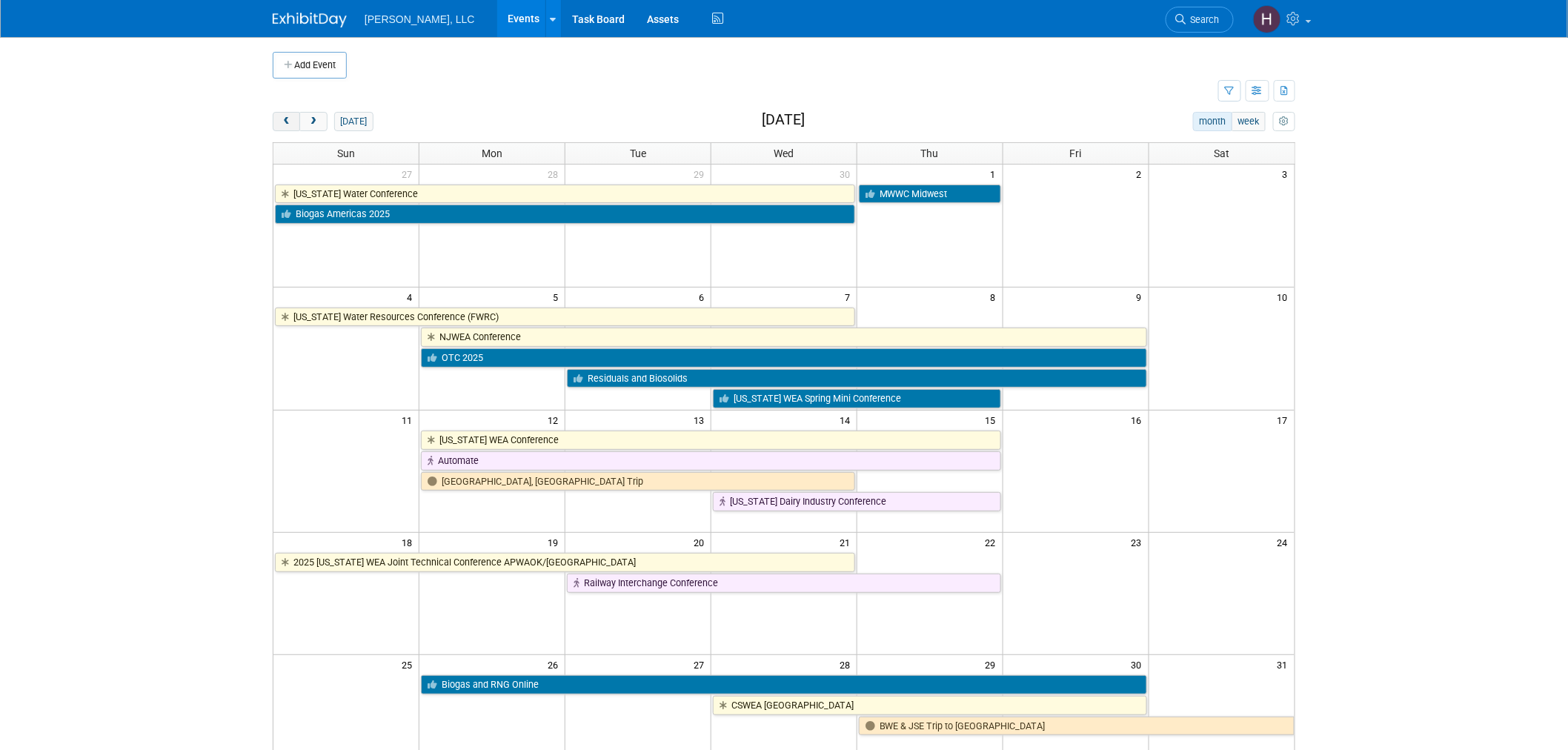
click at [283, 115] on button "prev" at bounding box center [286, 122] width 27 height 19
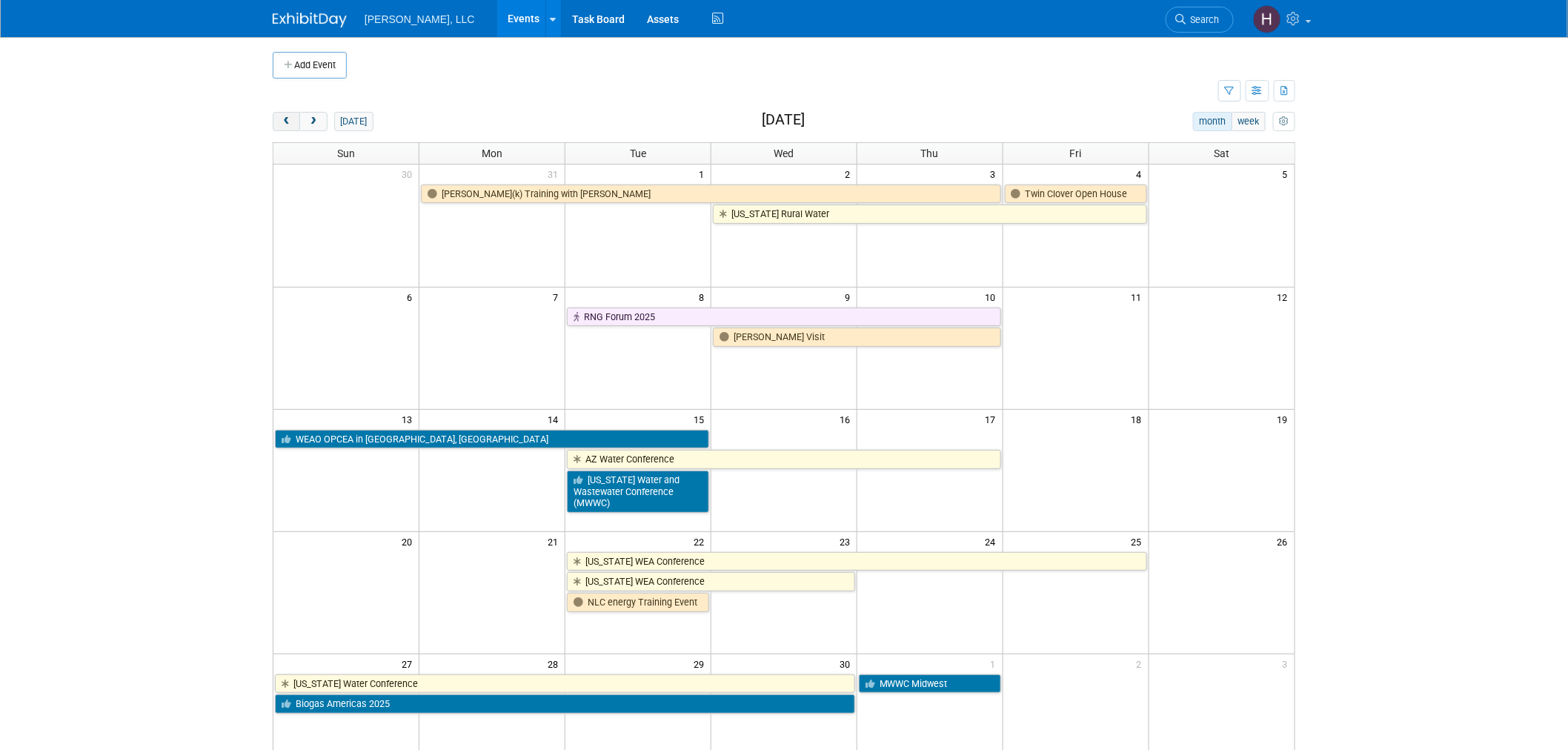
click at [283, 115] on button "prev" at bounding box center [286, 122] width 27 height 19
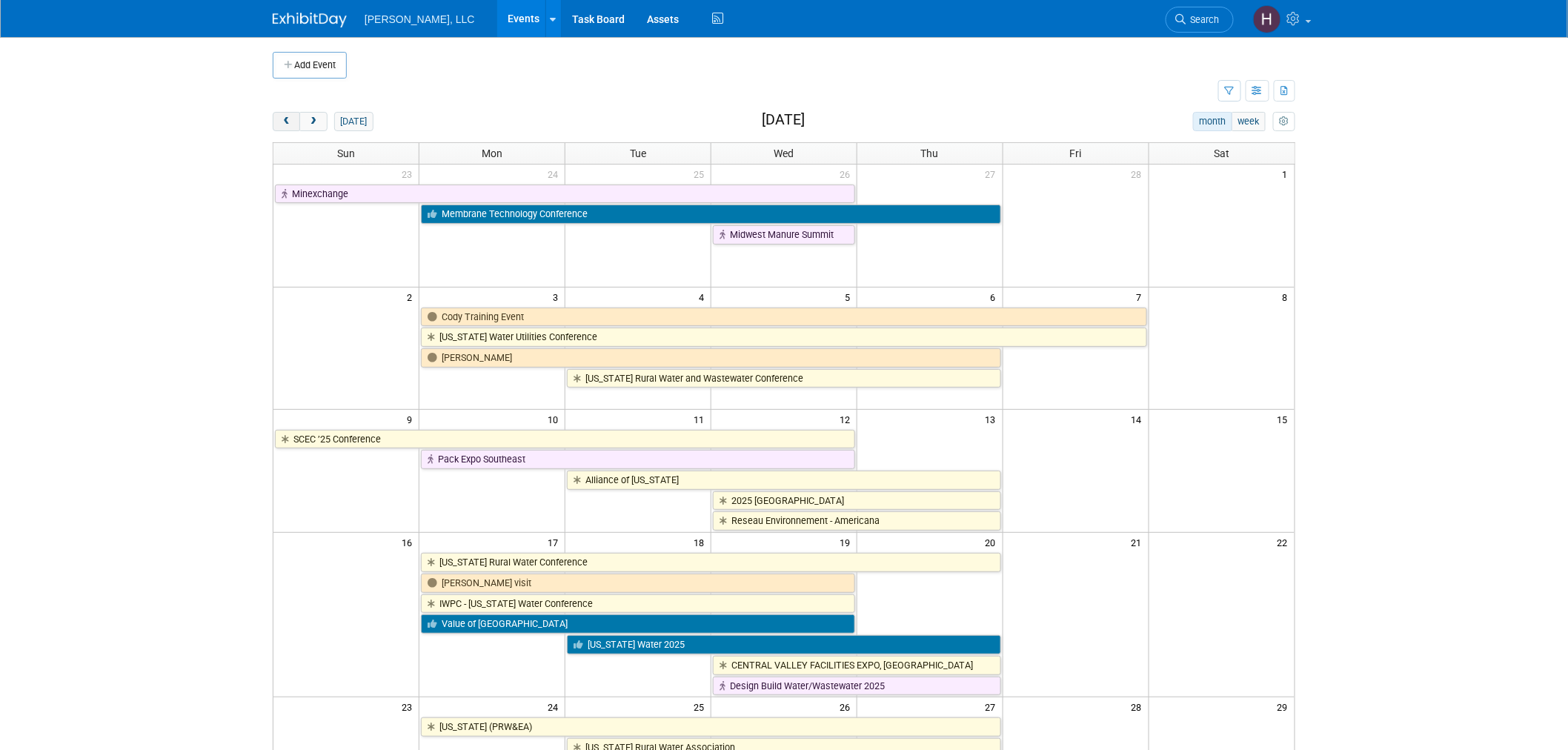
click at [283, 115] on button "prev" at bounding box center [286, 122] width 27 height 19
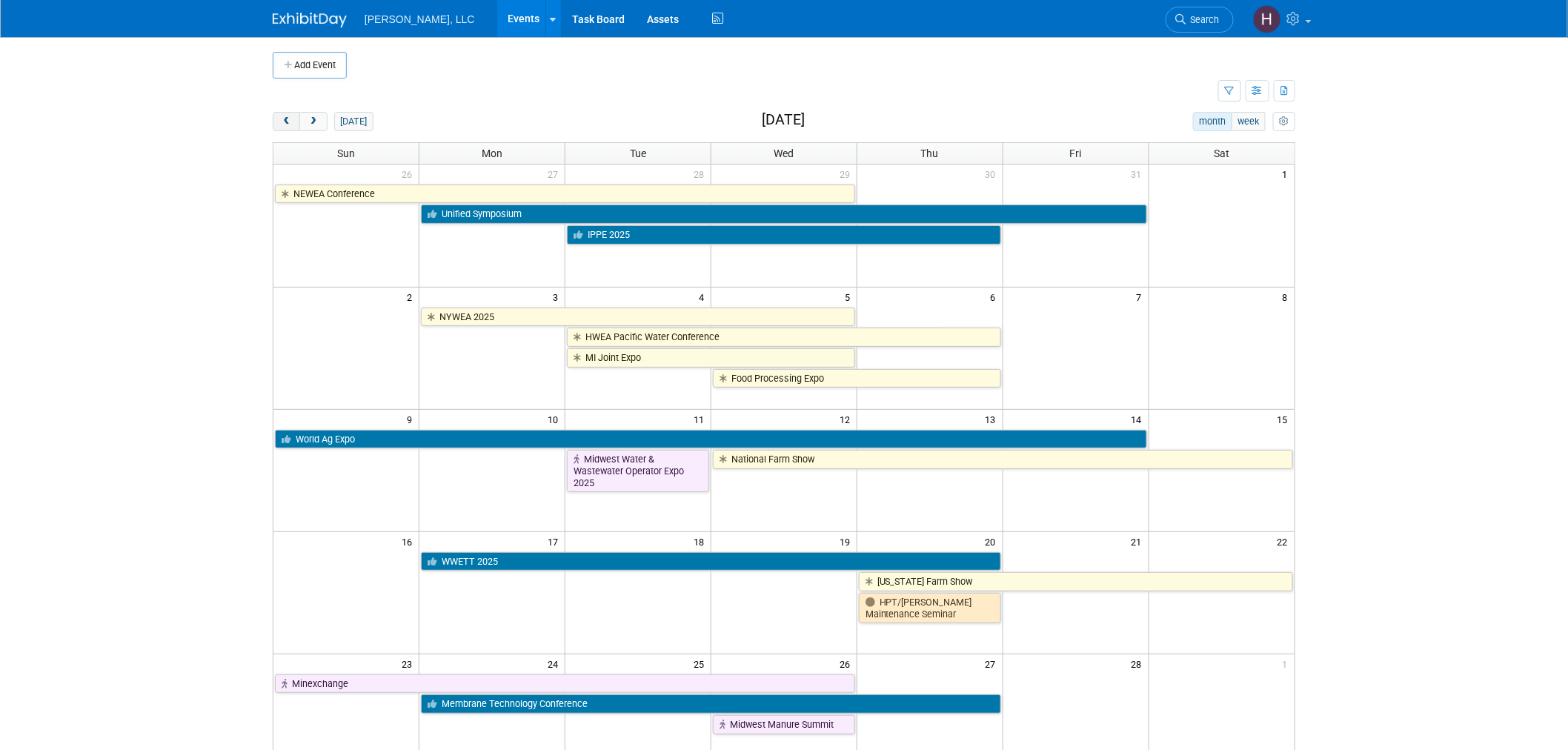
click at [283, 115] on button "prev" at bounding box center [286, 122] width 27 height 19
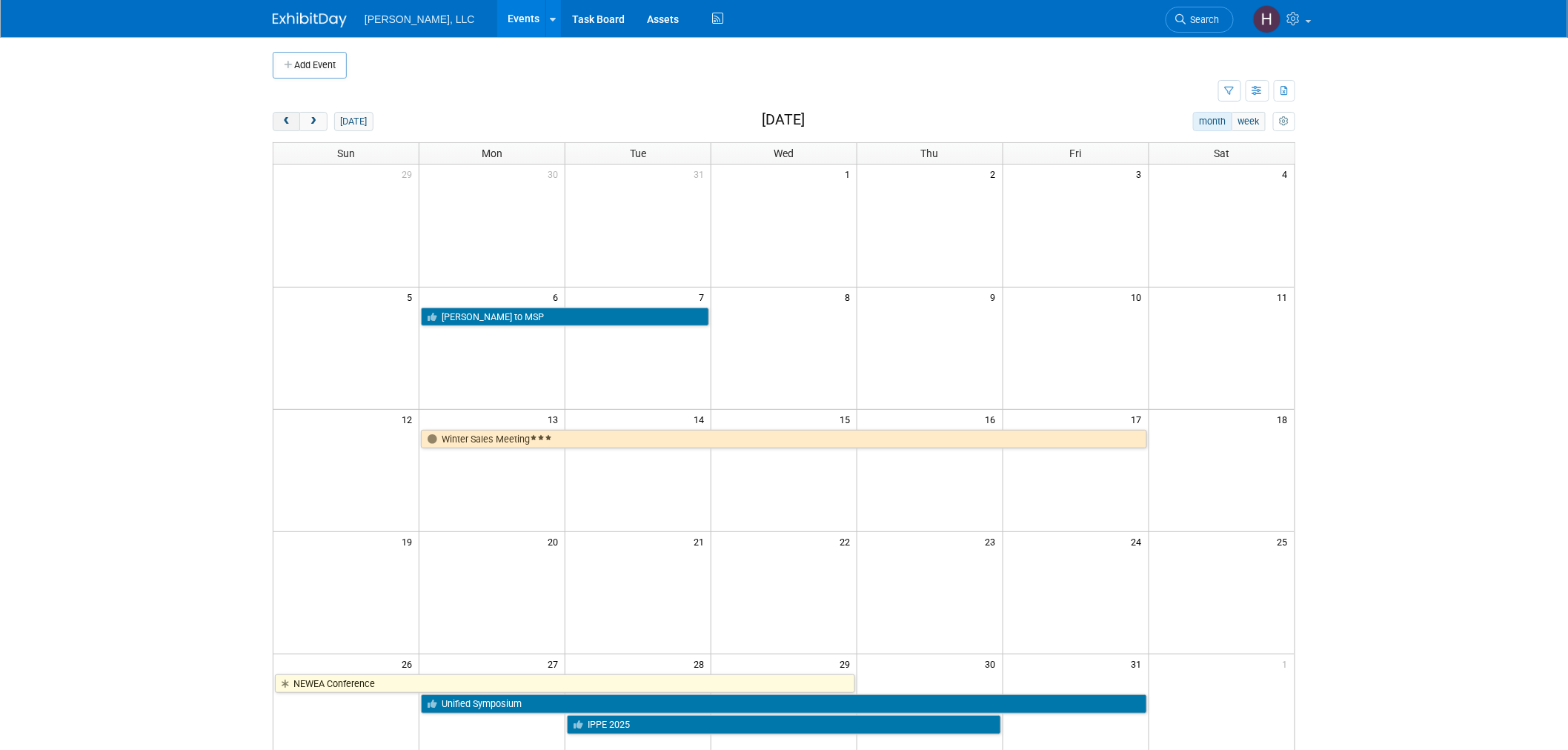
click at [283, 115] on button "prev" at bounding box center [286, 122] width 27 height 19
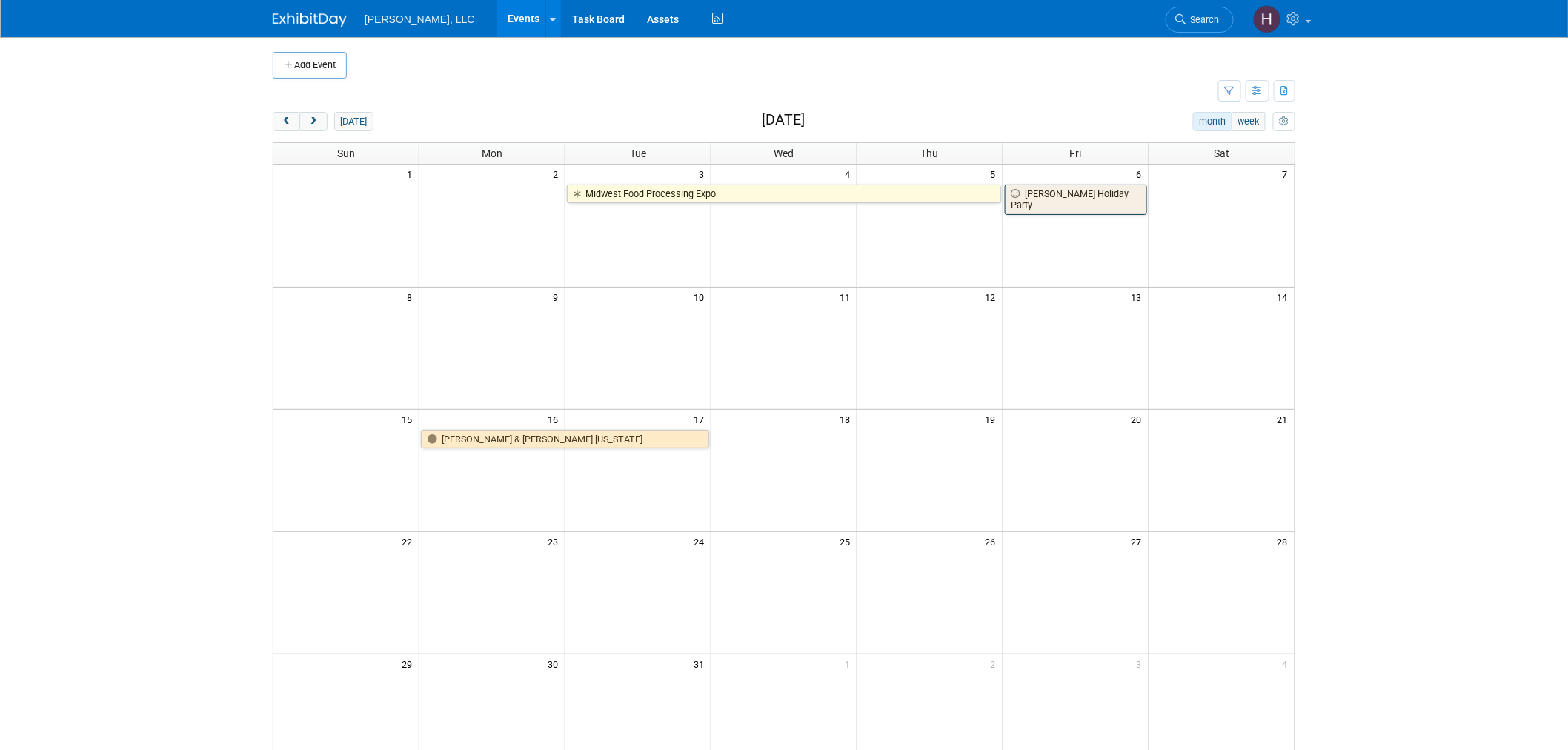
drag, startPoint x: 1072, startPoint y: 208, endPoint x: 1070, endPoint y: 197, distance: 11.2
click at [1071, 204] on div "1 2 3 4 5 6 7 Midwest Food Processing Expo Boerger Holiday Party" at bounding box center [784, 225] width 1021 height 122
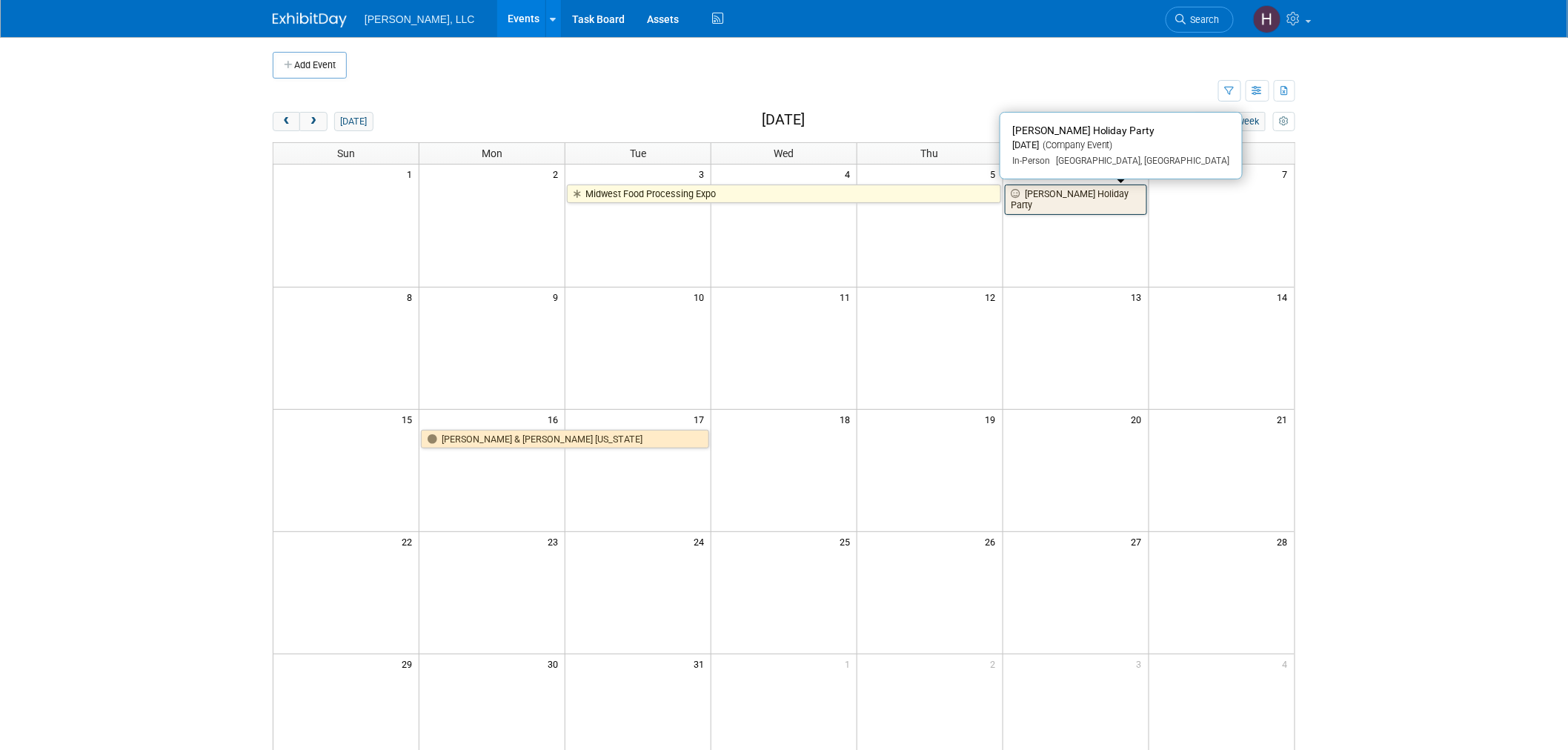
click at [1068, 190] on link "[PERSON_NAME] Holiday Party" at bounding box center [1076, 199] width 142 height 30
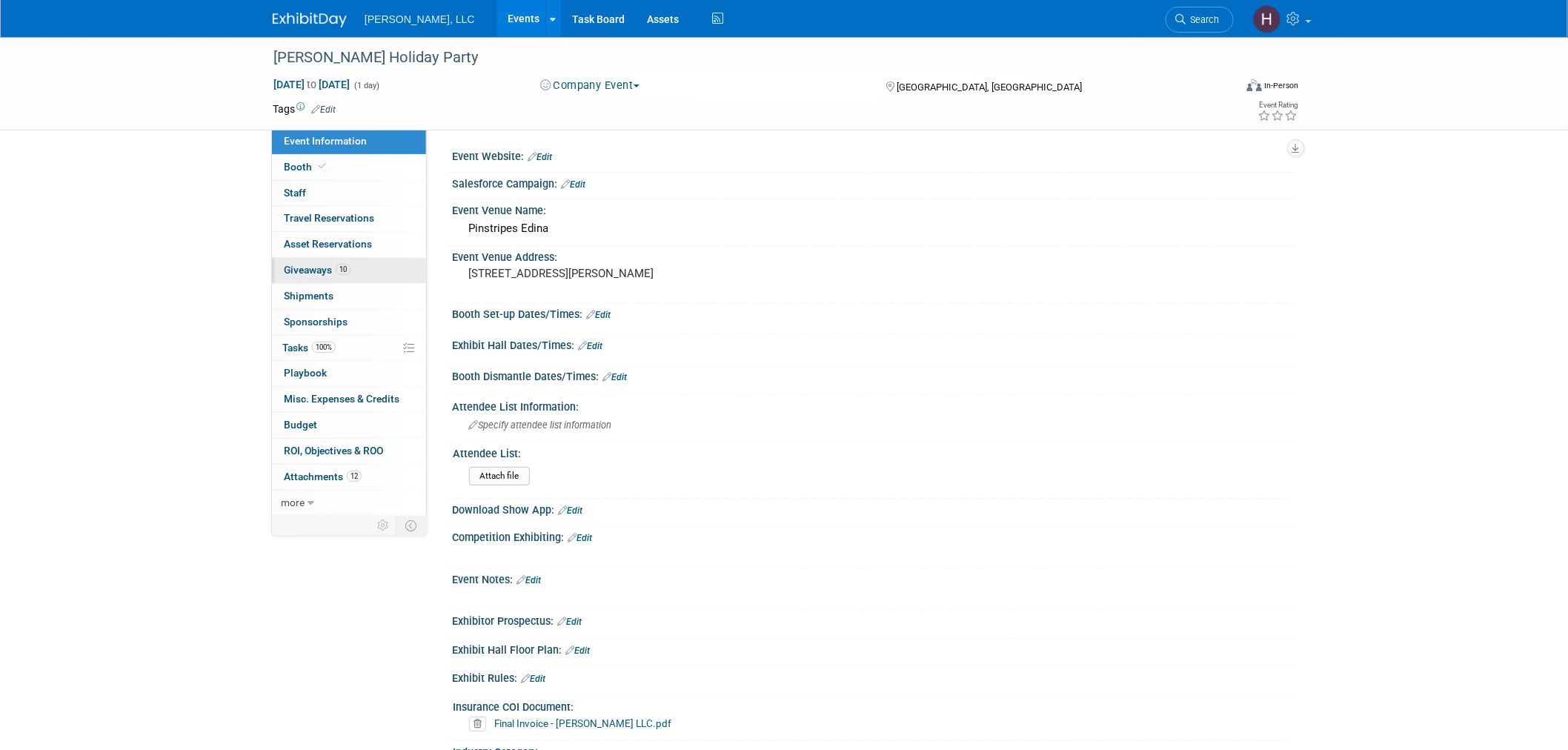
click at [383, 265] on link "10 Giveaways 10" at bounding box center [348, 270] width 154 height 26
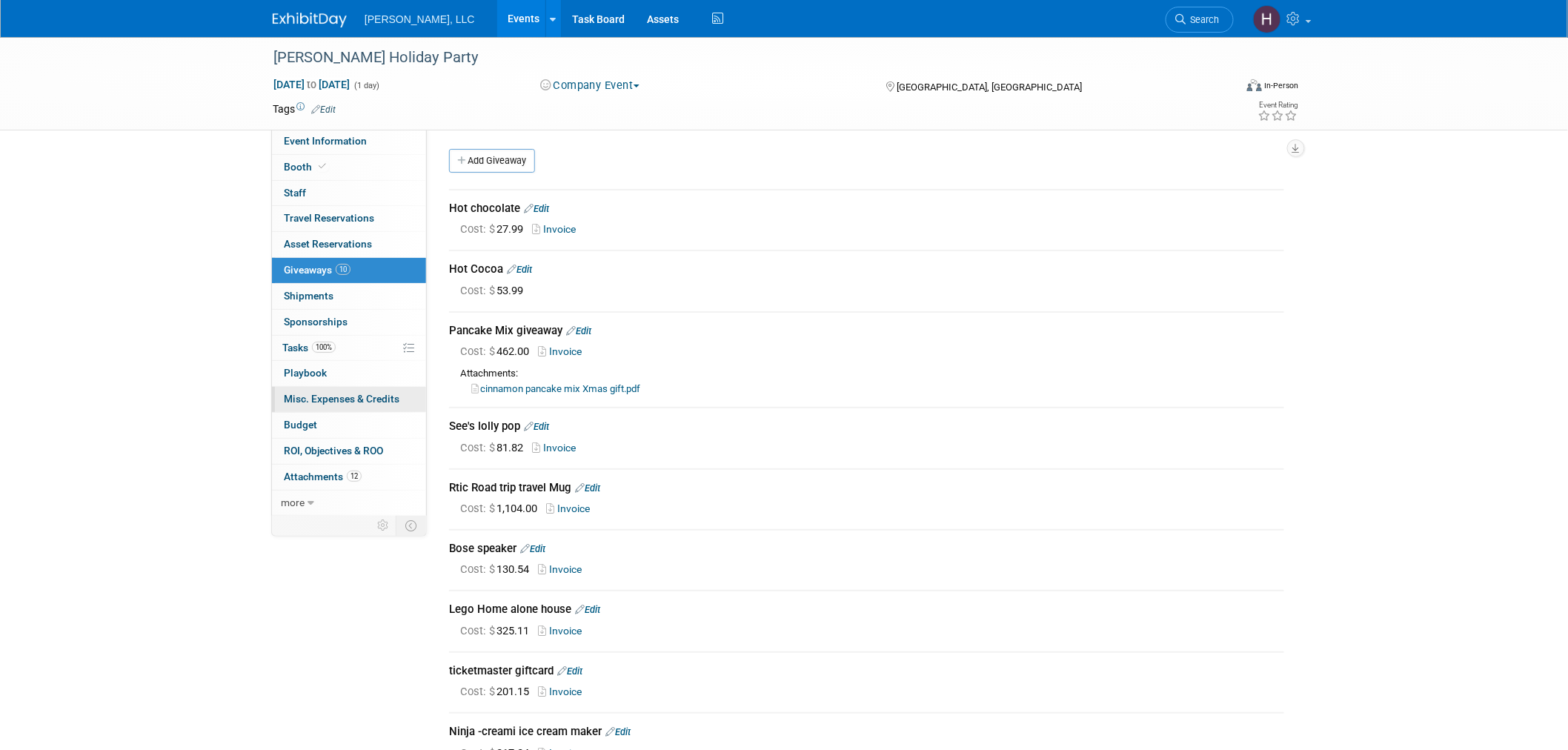
click at [327, 390] on link "0 Misc. Expenses & Credits 0" at bounding box center [348, 399] width 154 height 26
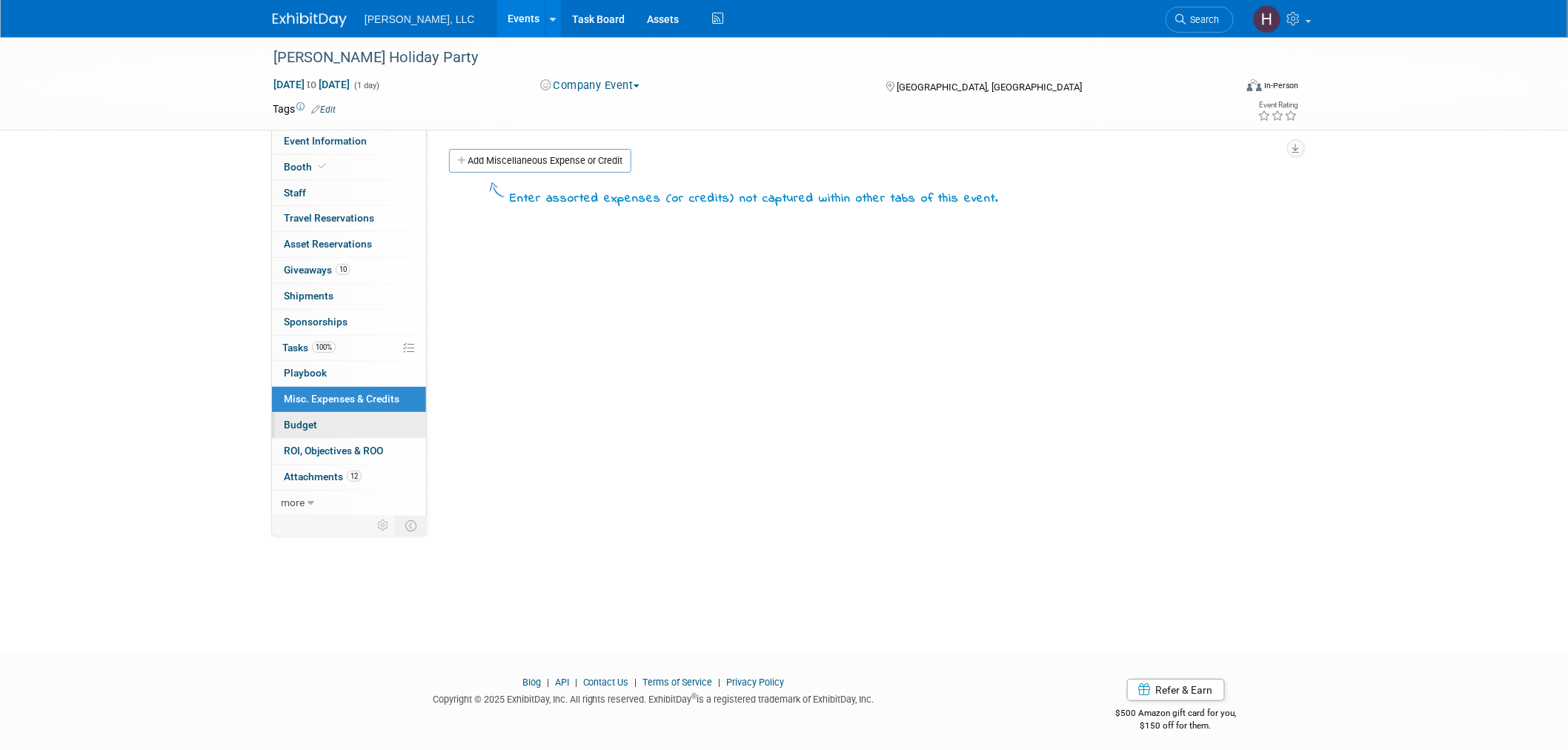
click at [338, 416] on link "Budget" at bounding box center [348, 425] width 154 height 26
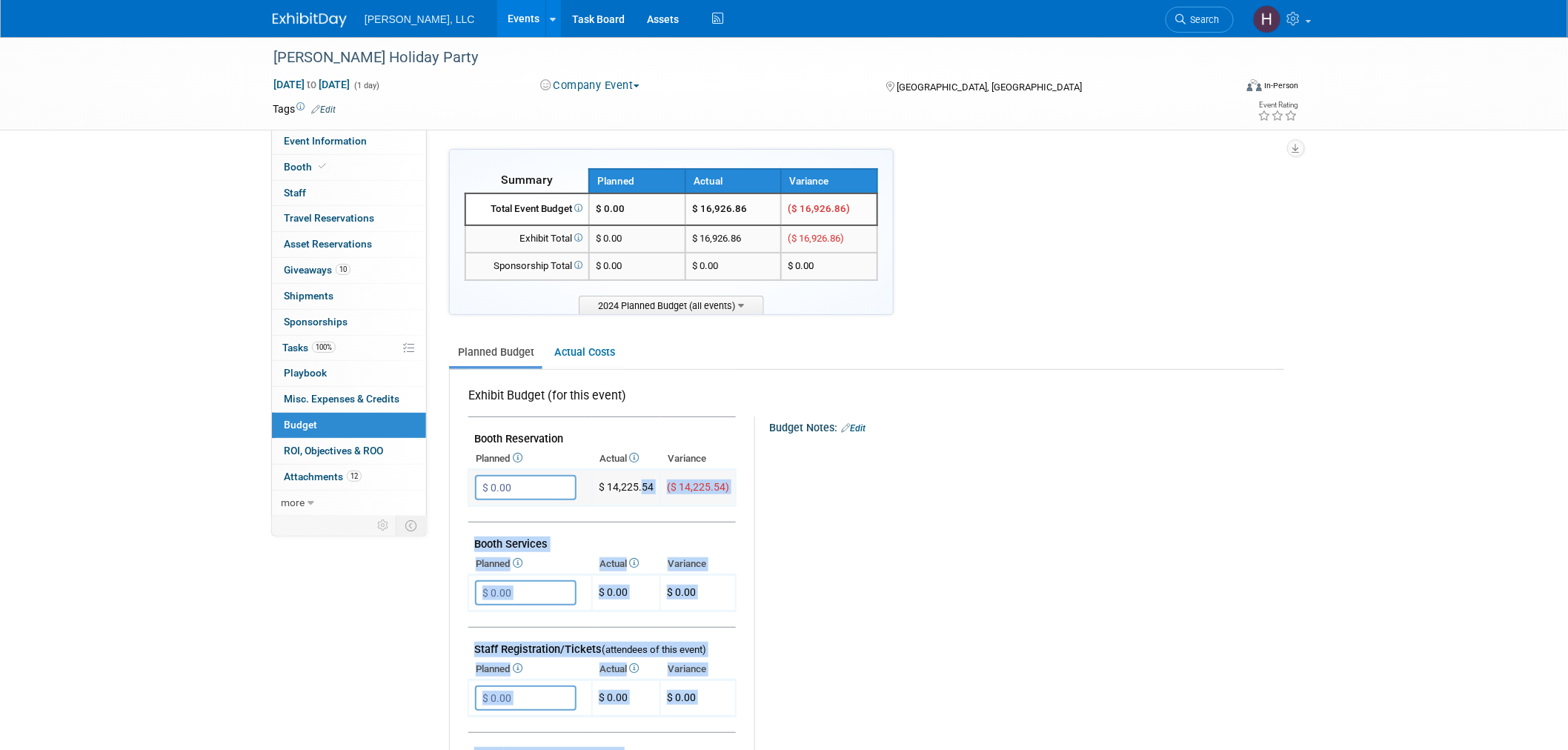
drag, startPoint x: 747, startPoint y: 485, endPoint x: 641, endPoint y: 476, distance: 106.4
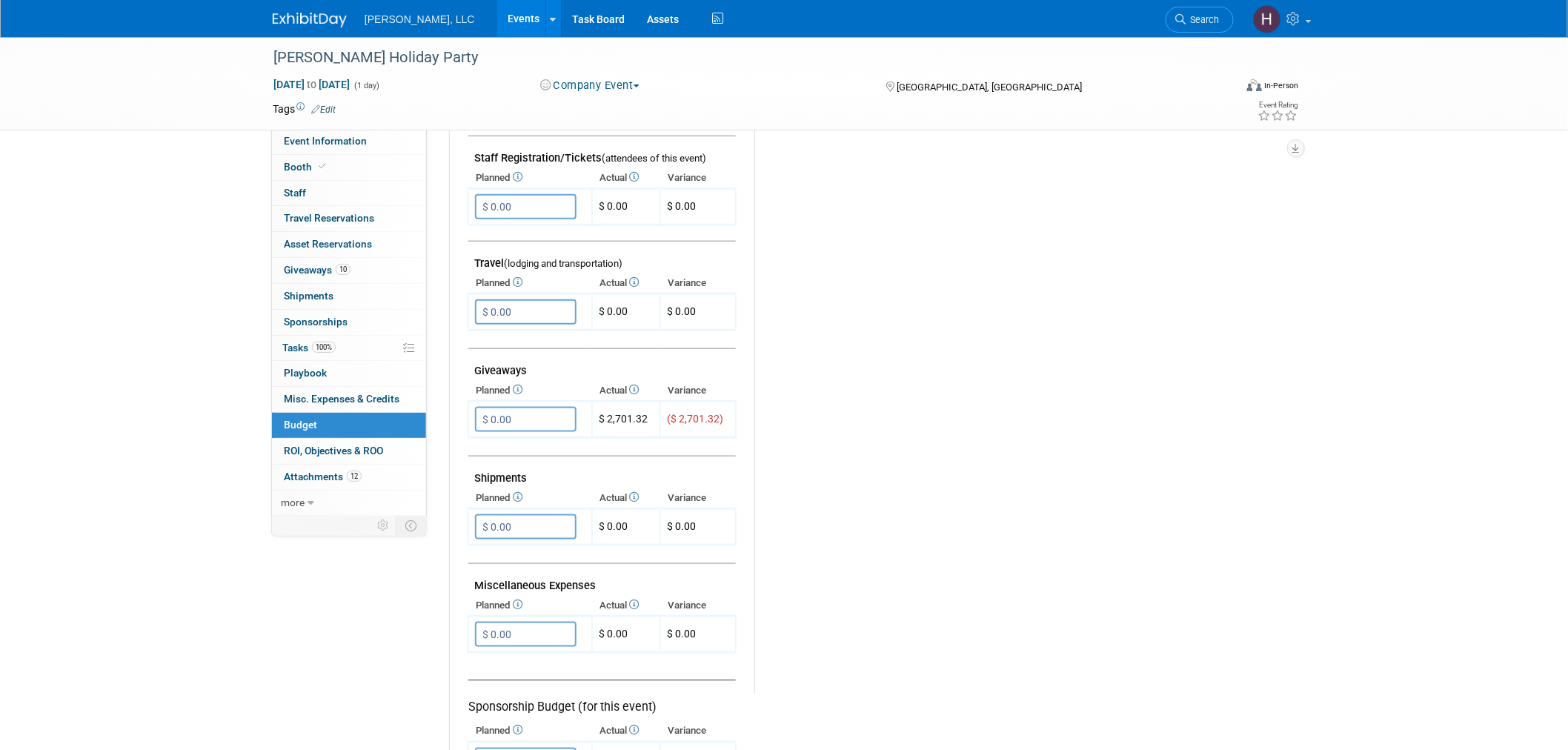
scroll to position [493, 0]
click at [339, 264] on span "10" at bounding box center [343, 269] width 15 height 11
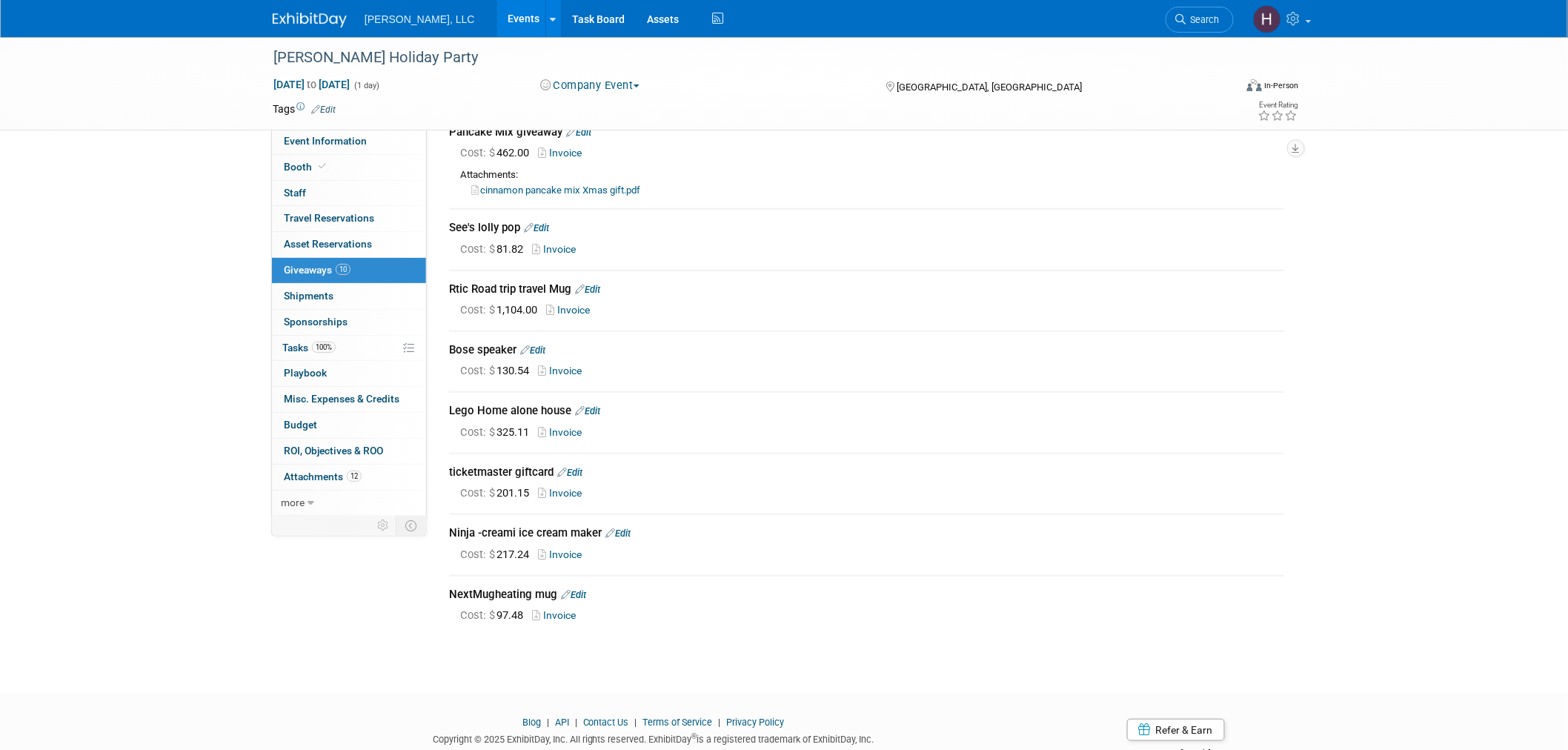
scroll to position [239, 0]
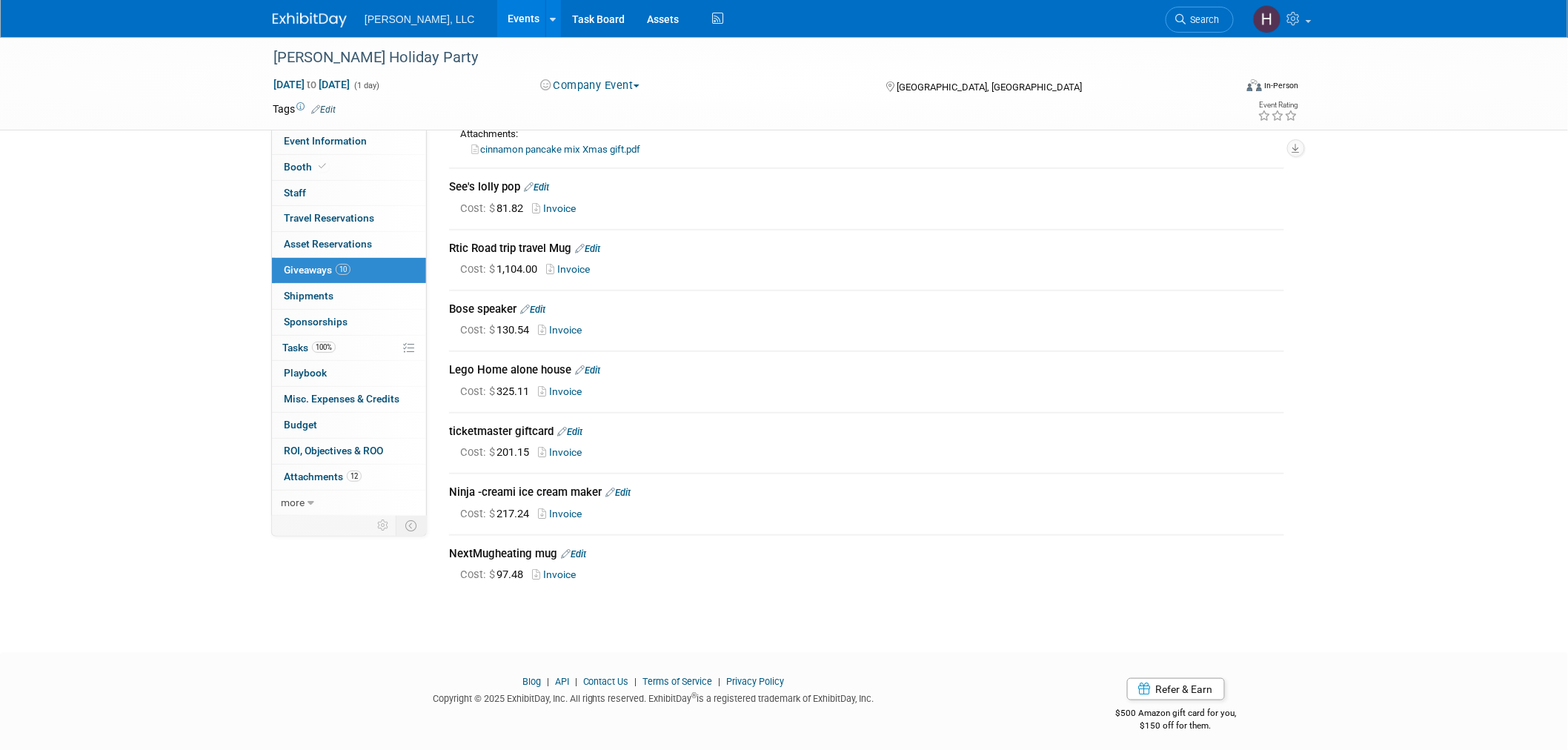
click at [302, 394] on span "Misc. Expenses & Credits 0" at bounding box center [341, 398] width 115 height 12
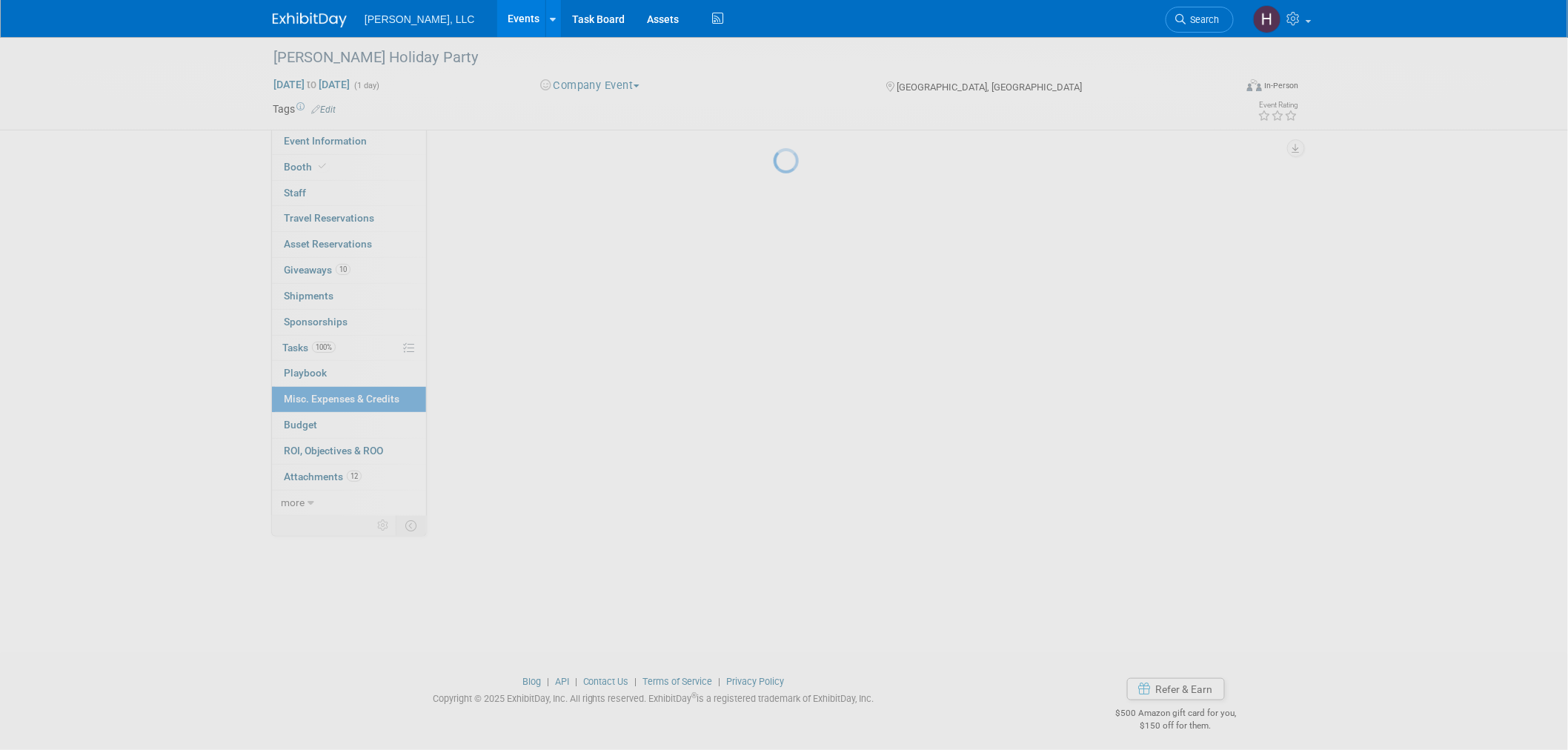
scroll to position [0, 0]
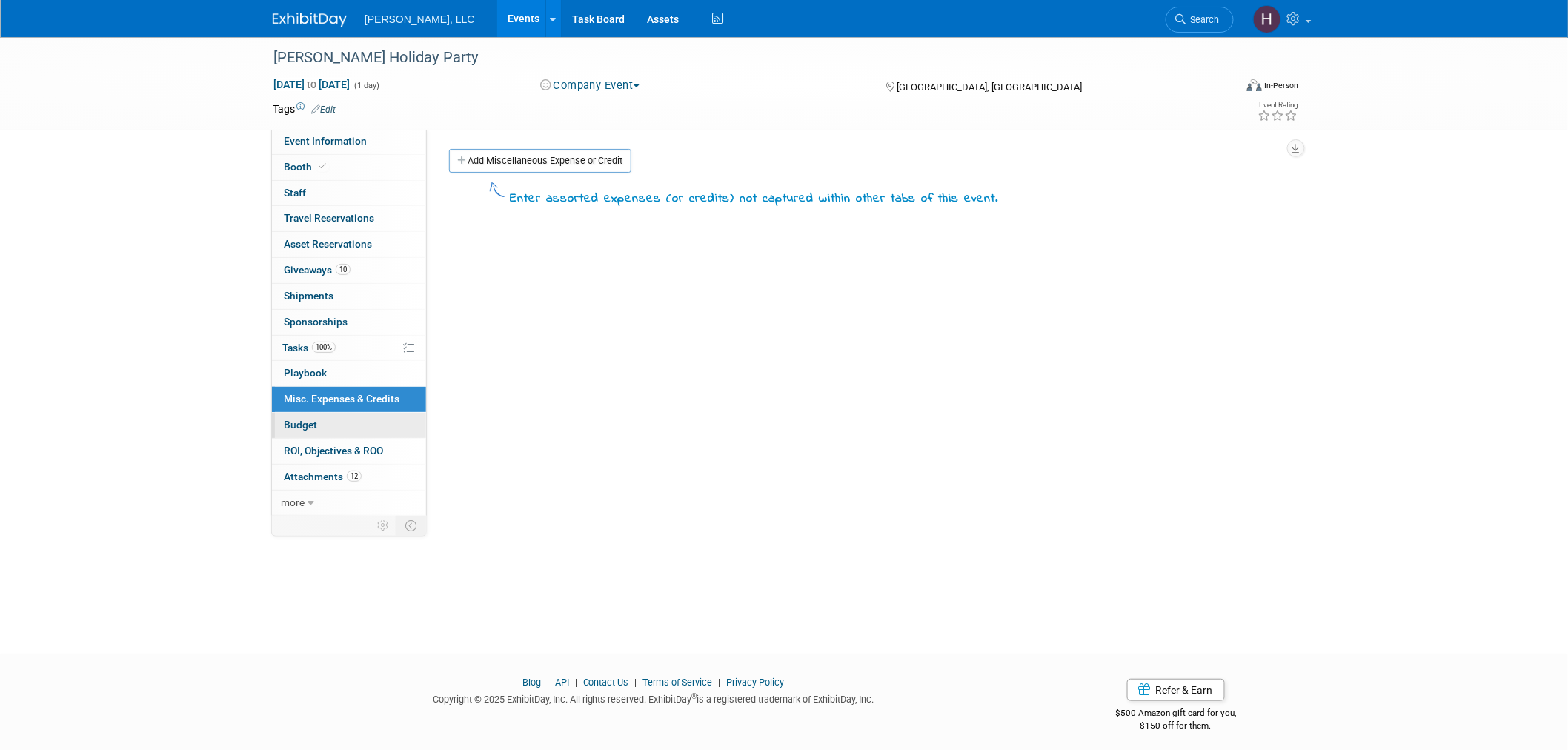
click at [301, 425] on span "Budget" at bounding box center [300, 424] width 33 height 12
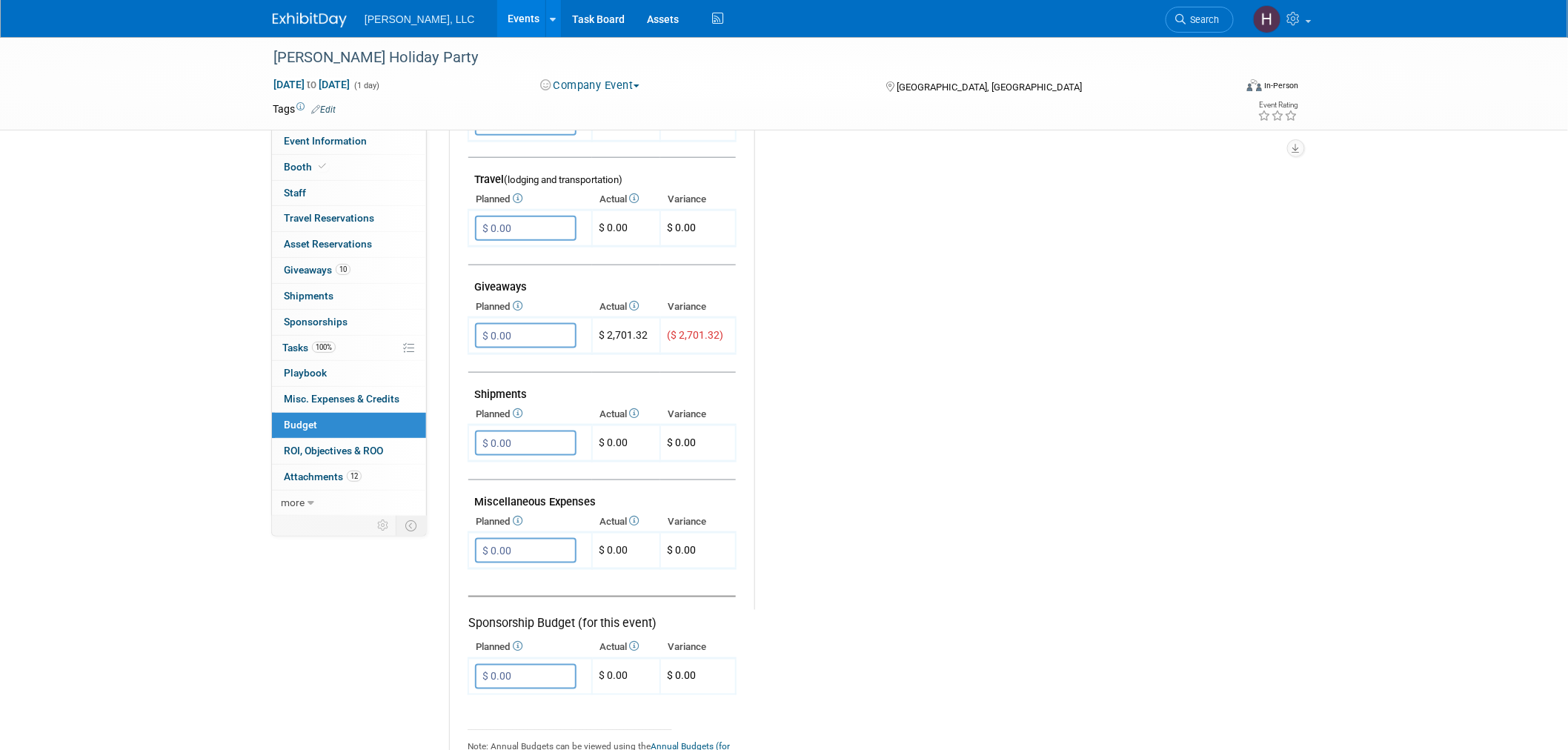
scroll to position [576, 0]
click at [349, 263] on link "10 Giveaways 10" at bounding box center [348, 270] width 154 height 26
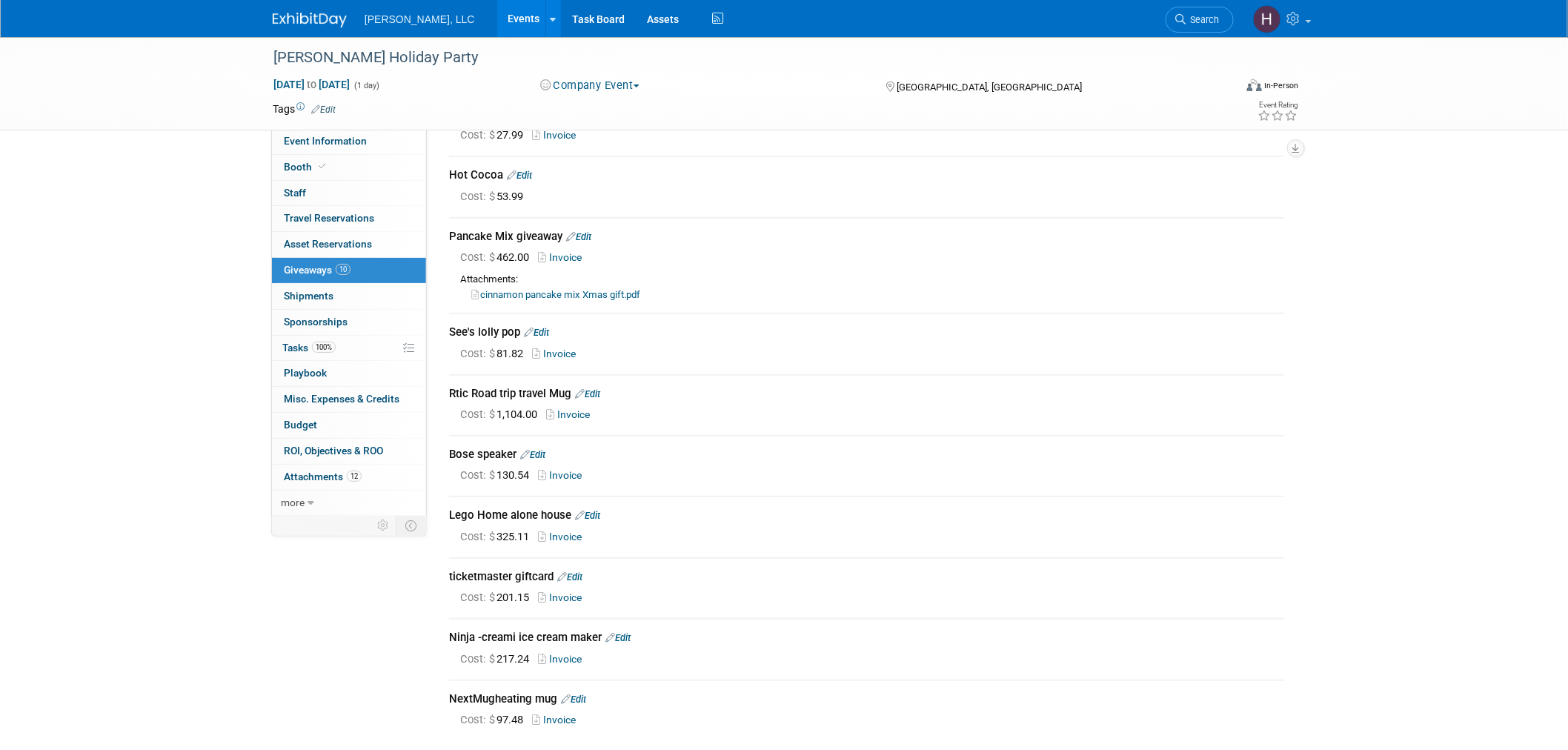
scroll to position [239, 0]
